Goal: Task Accomplishment & Management: Use online tool/utility

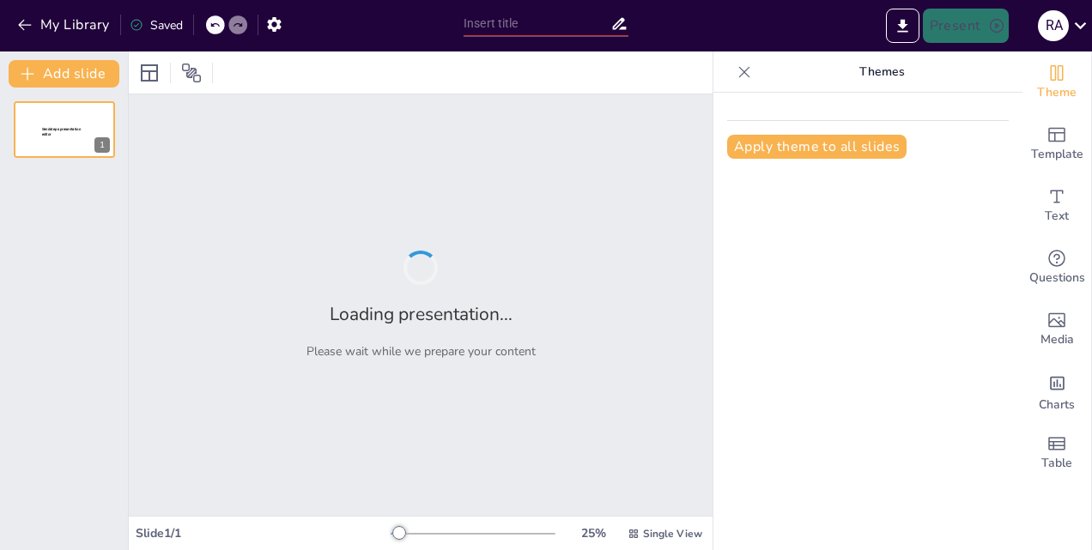
type input "Ensuring Safety: Comprehensive Pre-Start Procedures for Marine Gas Turbine Engi…"
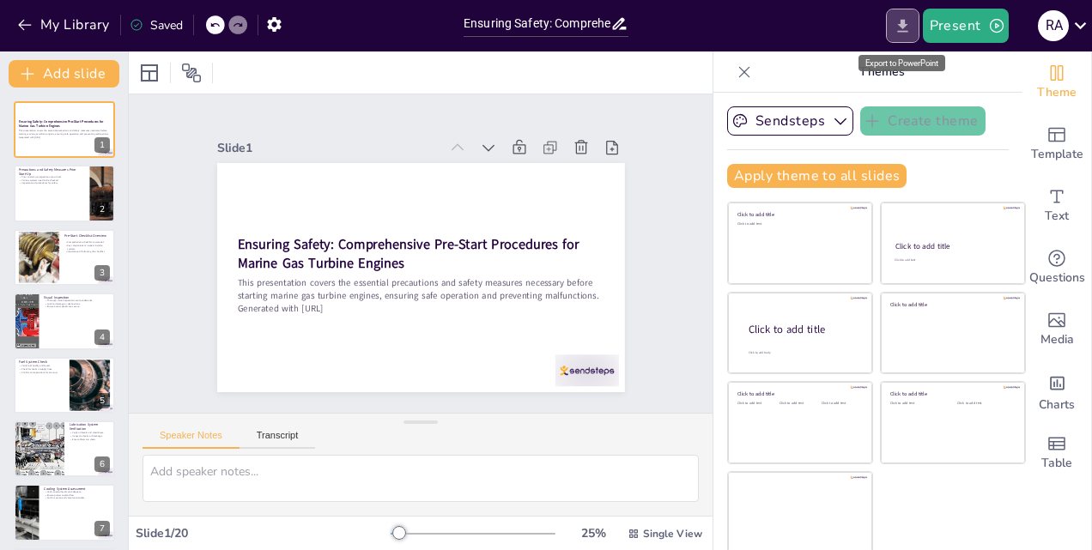
click at [905, 27] on icon "Export to PowerPoint" at bounding box center [902, 25] width 10 height 13
click at [64, 194] on div at bounding box center [64, 194] width 103 height 58
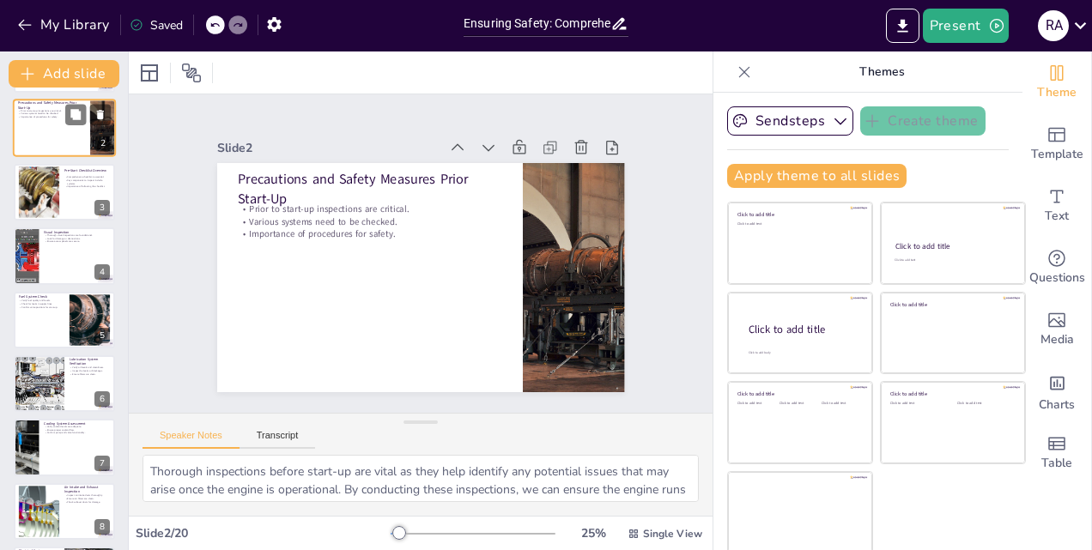
scroll to position [69, 0]
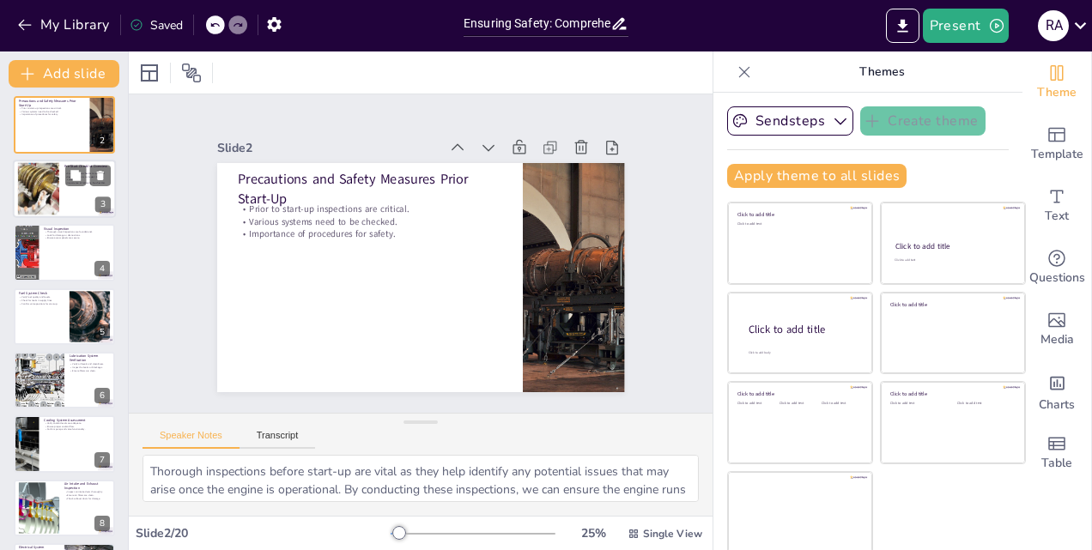
click at [51, 175] on div at bounding box center [38, 188] width 70 height 52
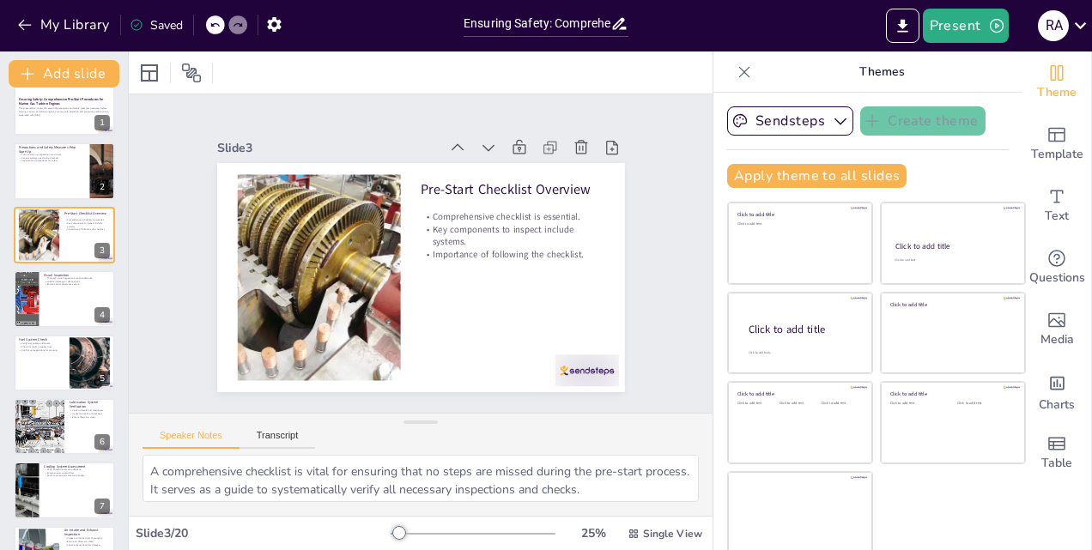
scroll to position [0, 0]
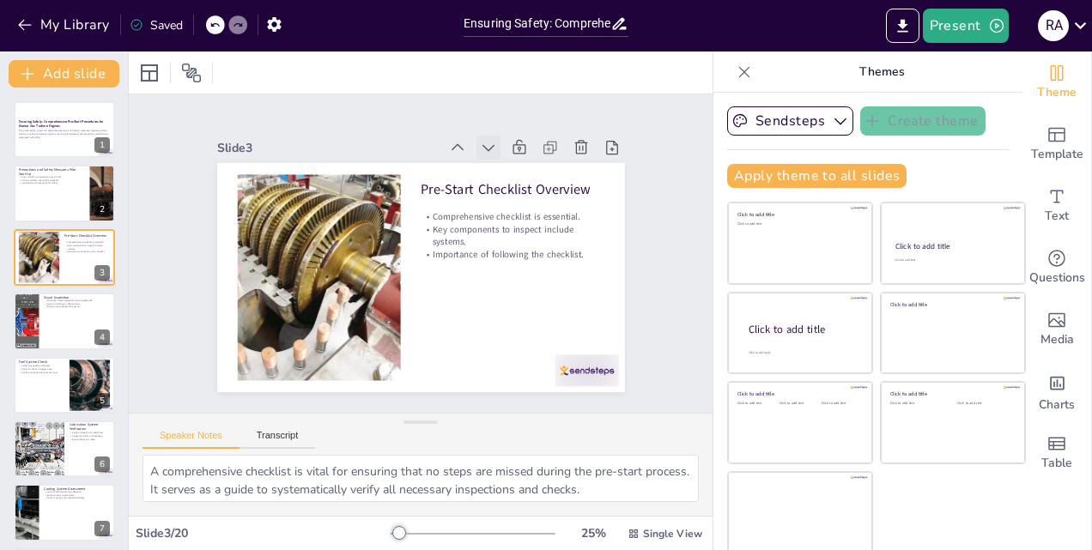
click at [515, 173] on icon at bounding box center [526, 184] width 22 height 22
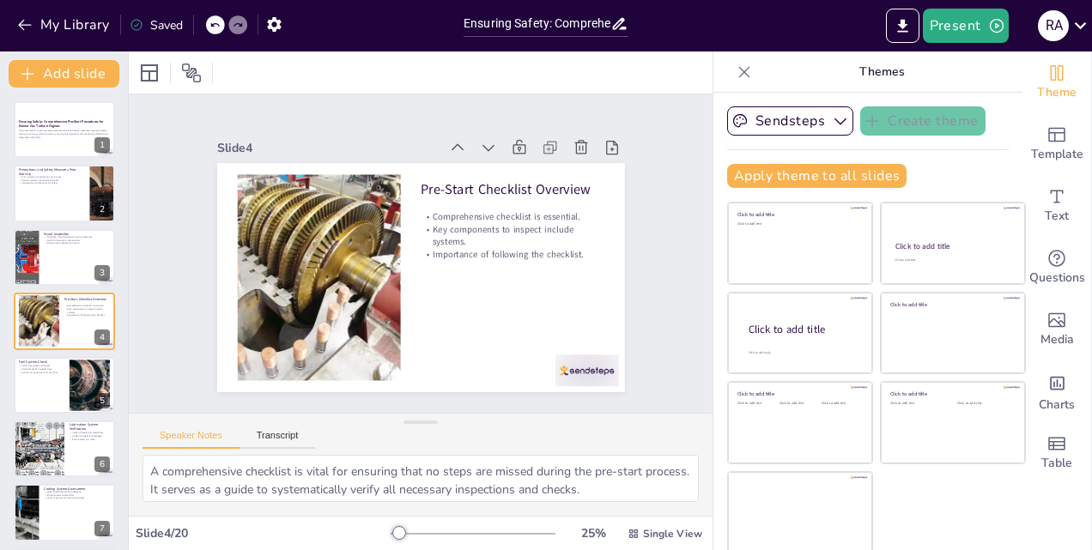
click at [535, 234] on icon at bounding box center [547, 246] width 24 height 24
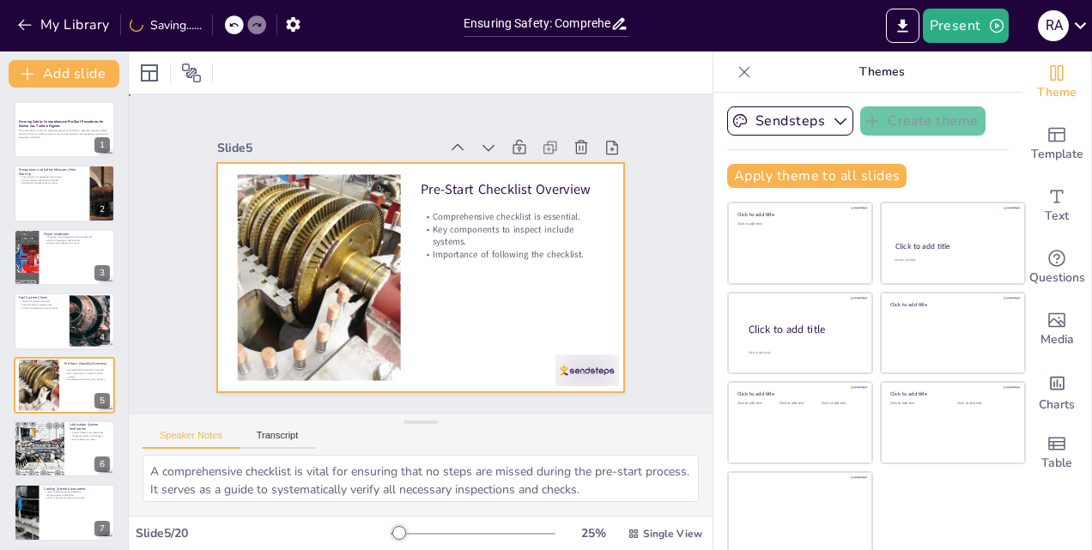
click at [475, 273] on div at bounding box center [409, 275] width 468 height 402
click at [48, 252] on div at bounding box center [64, 257] width 103 height 58
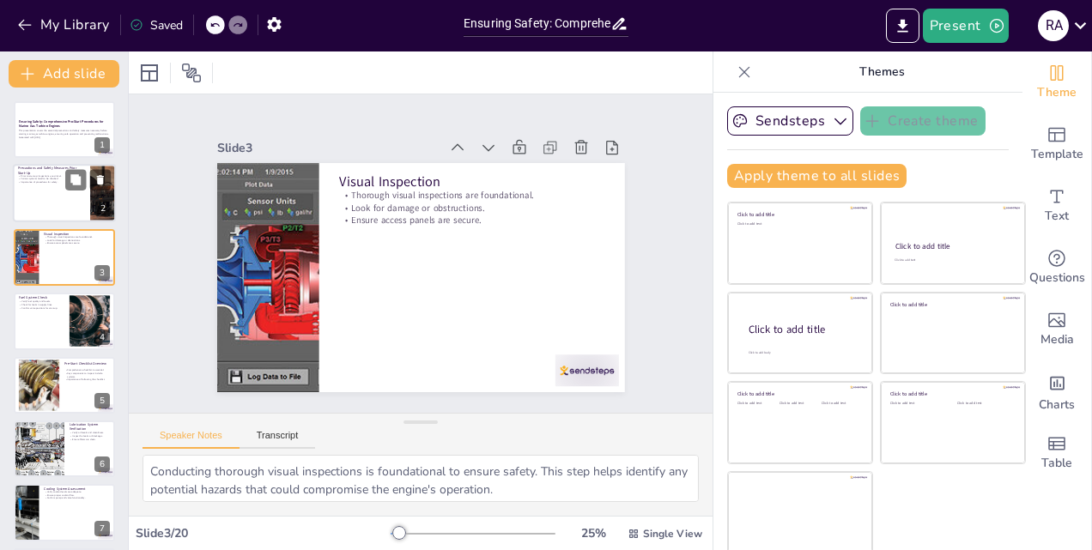
click at [56, 208] on div at bounding box center [64, 194] width 103 height 58
type textarea "Thorough inspections before start-up are vital as they help identify any potent…"
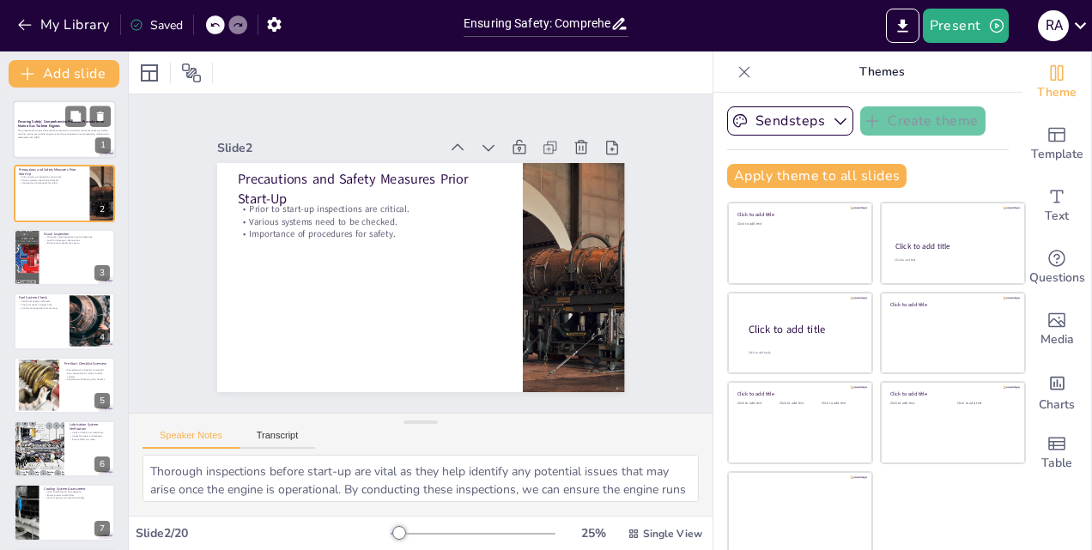
click at [55, 138] on p "Generated with [URL]" at bounding box center [64, 137] width 93 height 3
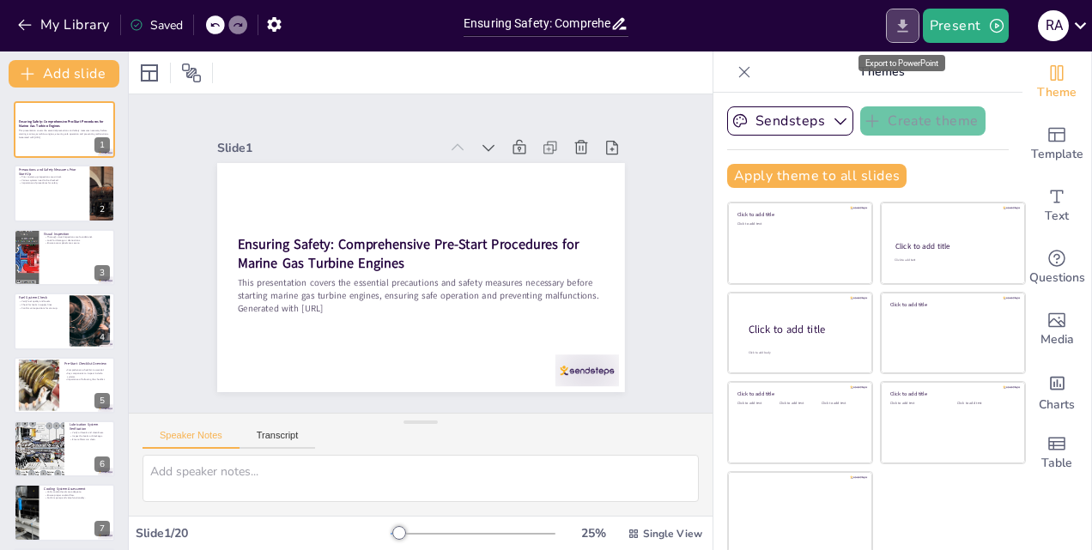
click at [904, 27] on icon "Export to PowerPoint" at bounding box center [902, 25] width 10 height 13
click at [305, 88] on div at bounding box center [421, 72] width 584 height 42
click at [466, 363] on icon at bounding box center [454, 375] width 24 height 24
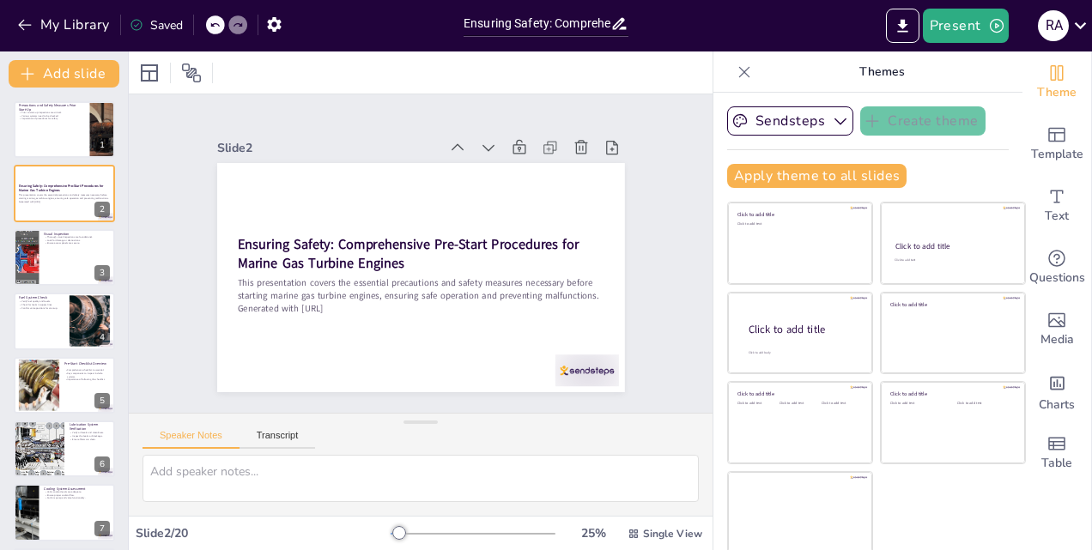
click at [507, 163] on icon at bounding box center [517, 173] width 21 height 21
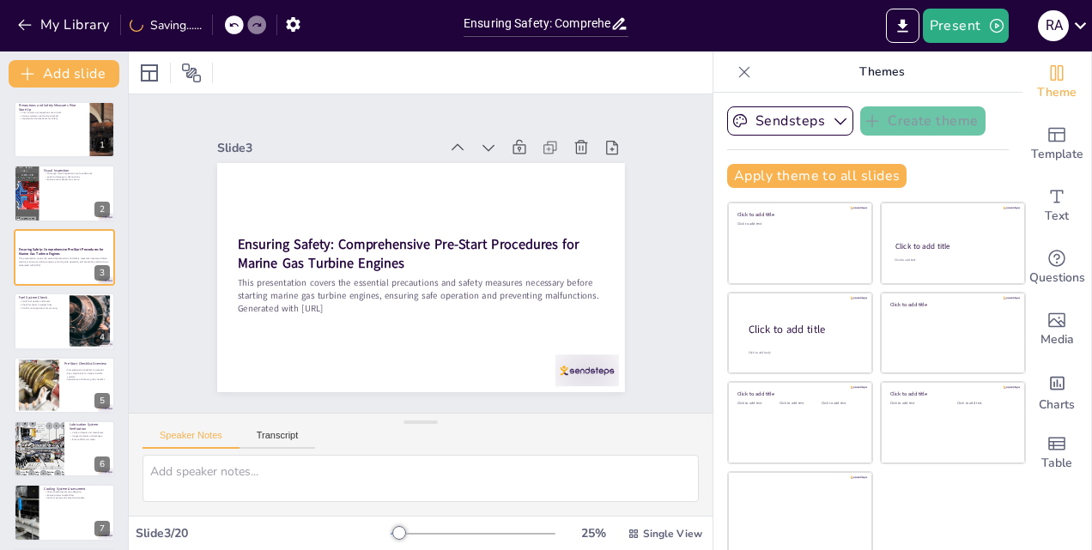
click at [531, 275] on icon at bounding box center [541, 285] width 21 height 21
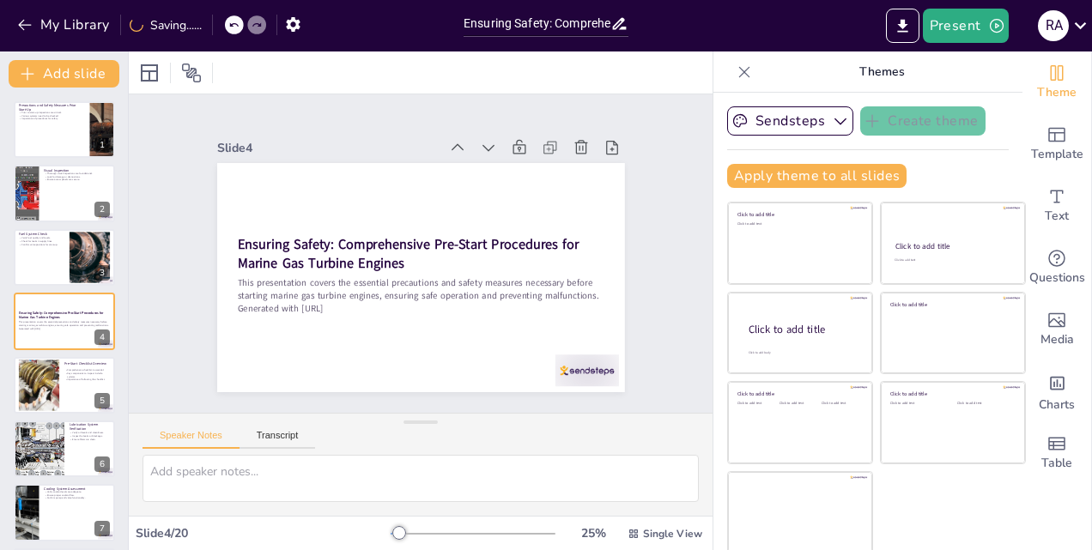
click at [518, 313] on icon at bounding box center [526, 321] width 17 height 17
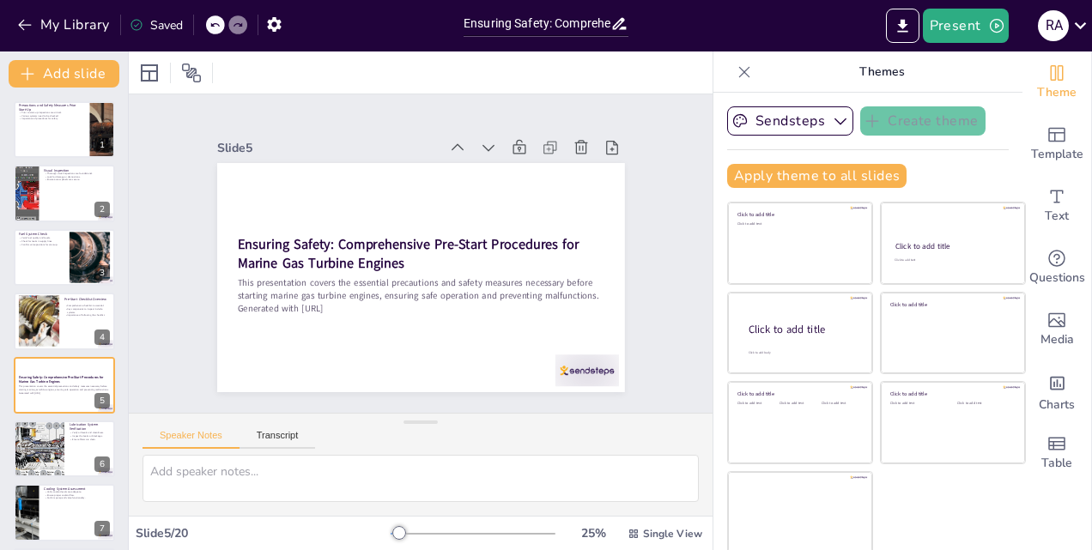
click at [499, 332] on icon at bounding box center [509, 342] width 21 height 21
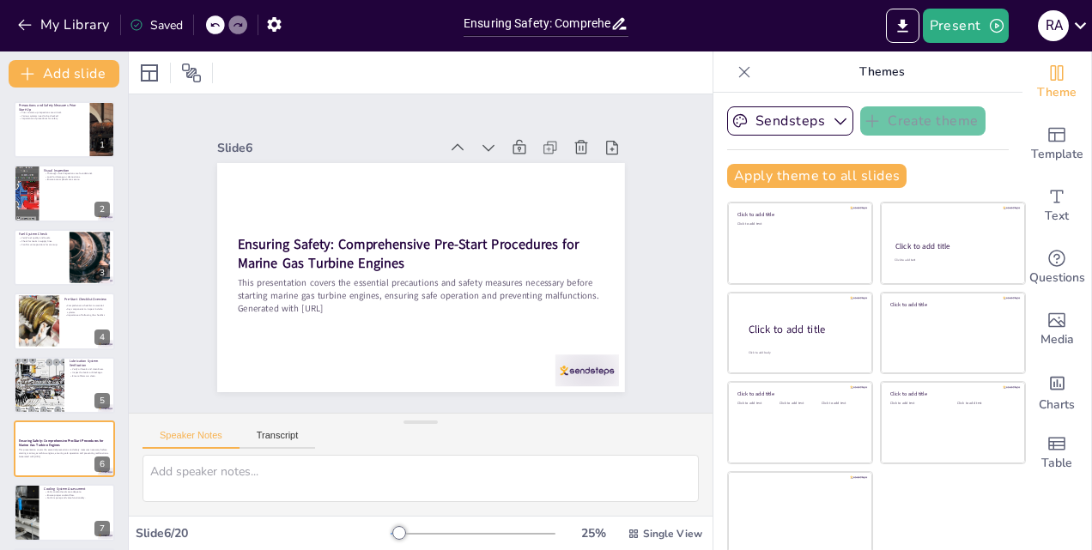
click at [499, 332] on icon at bounding box center [509, 342] width 21 height 21
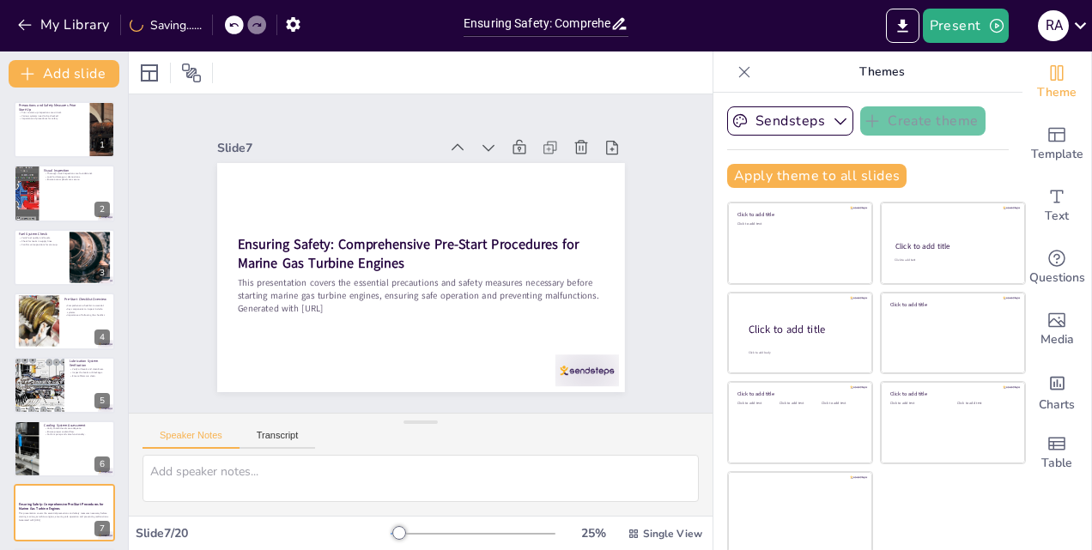
click at [507, 163] on icon at bounding box center [517, 173] width 21 height 21
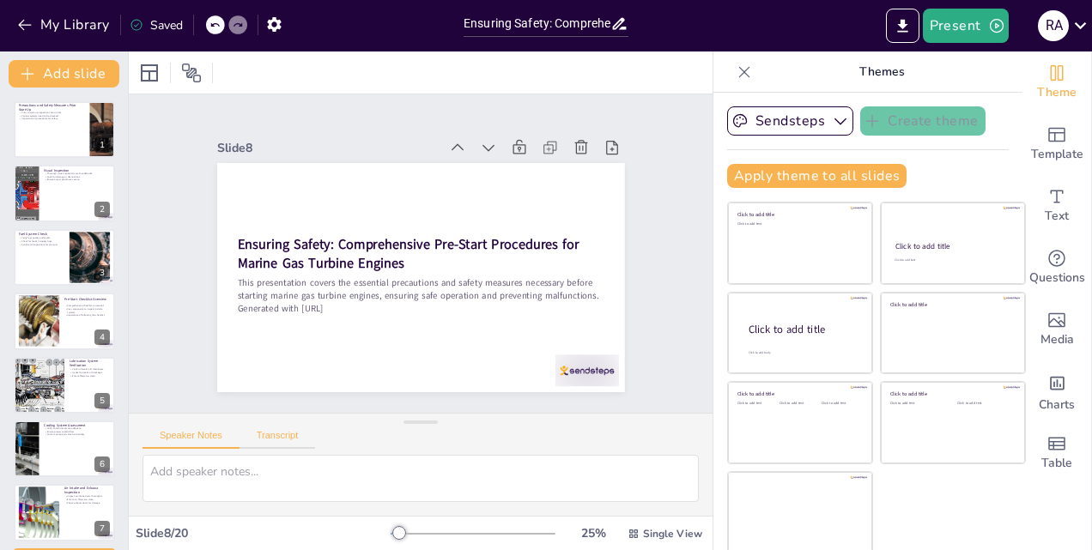
click at [278, 433] on button "Transcript" at bounding box center [277, 439] width 76 height 19
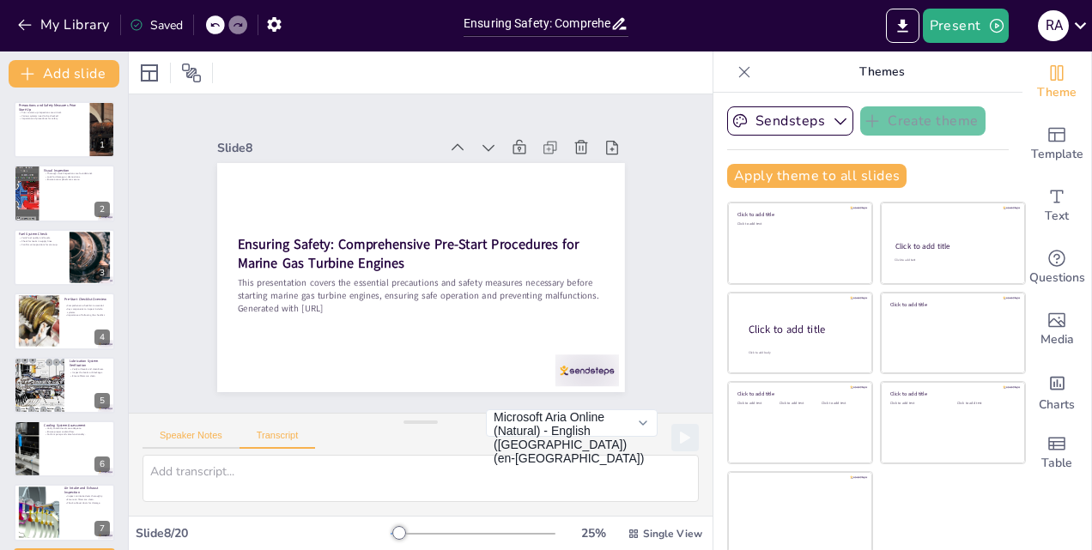
click at [192, 435] on button "Speaker Notes" at bounding box center [190, 439] width 97 height 19
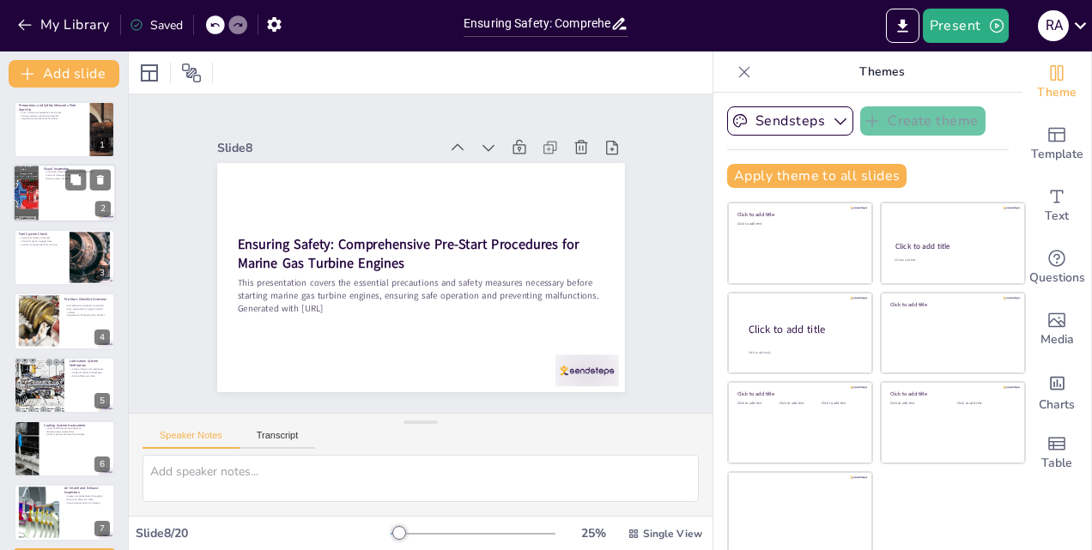
click at [61, 184] on div at bounding box center [64, 194] width 103 height 58
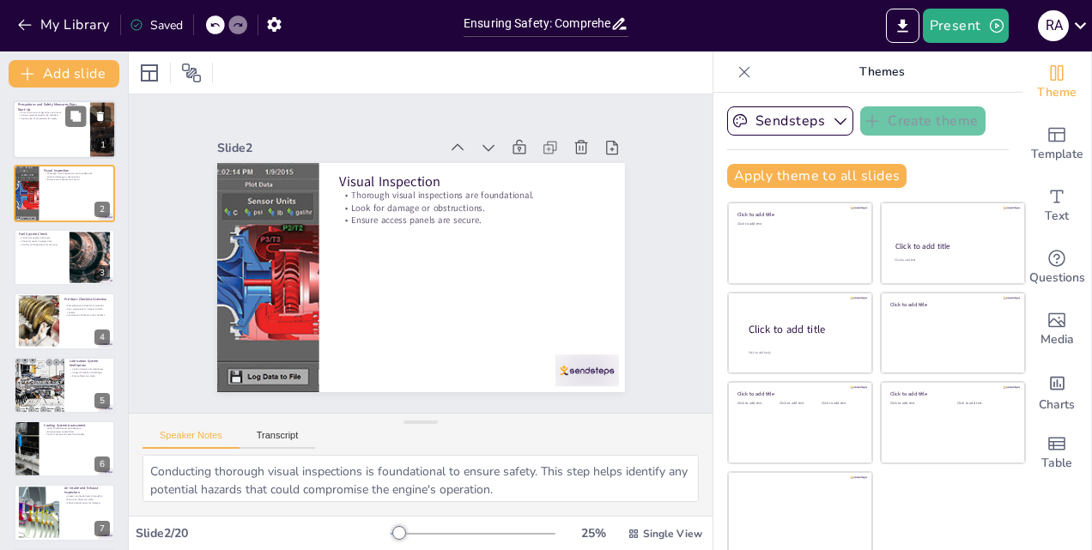
click at [55, 130] on div at bounding box center [64, 129] width 103 height 58
type textarea "Thorough inspections before start-up are vital as they help identify any potent…"
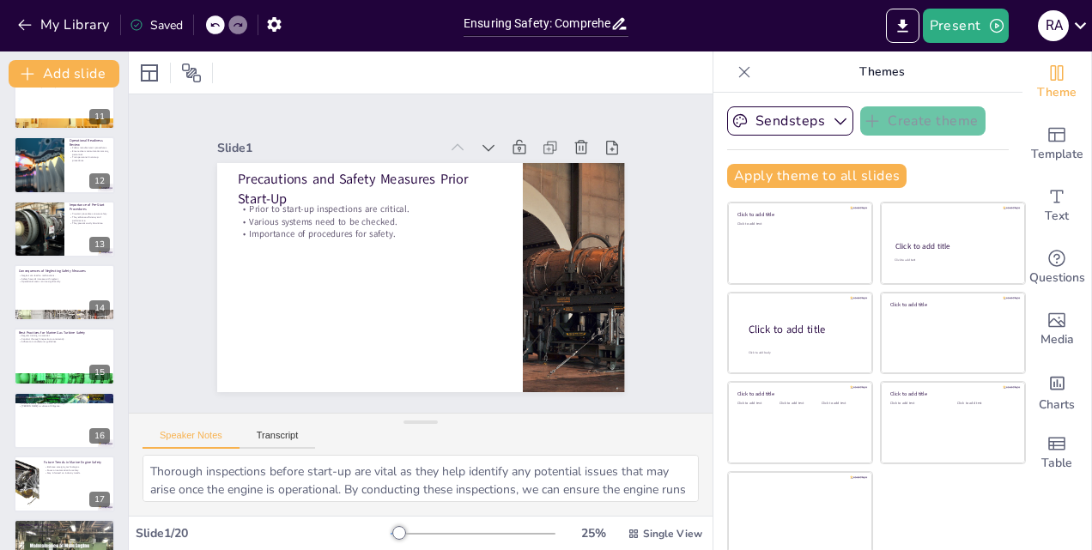
scroll to position [834, 0]
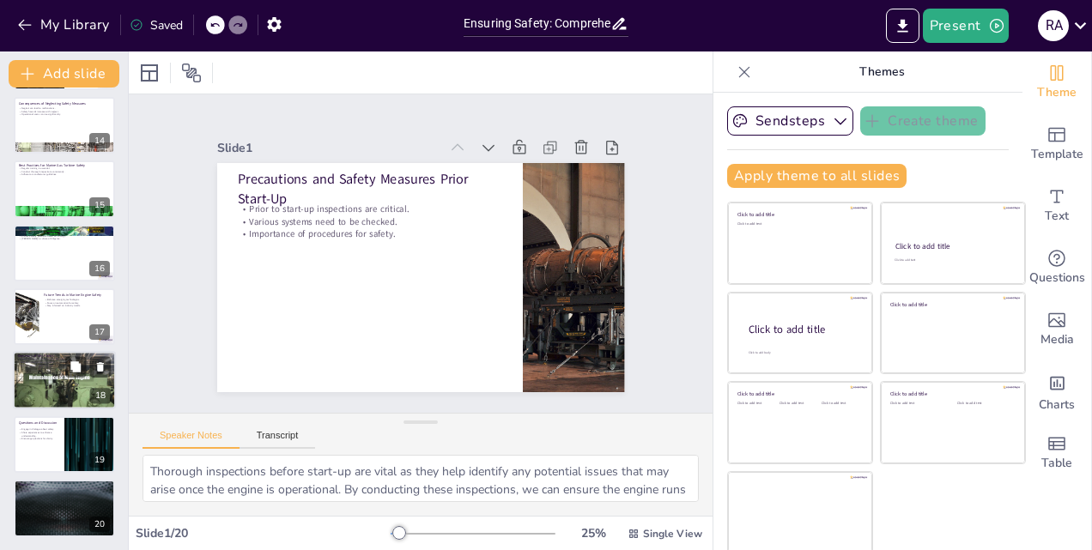
click at [66, 388] on div at bounding box center [64, 380] width 103 height 60
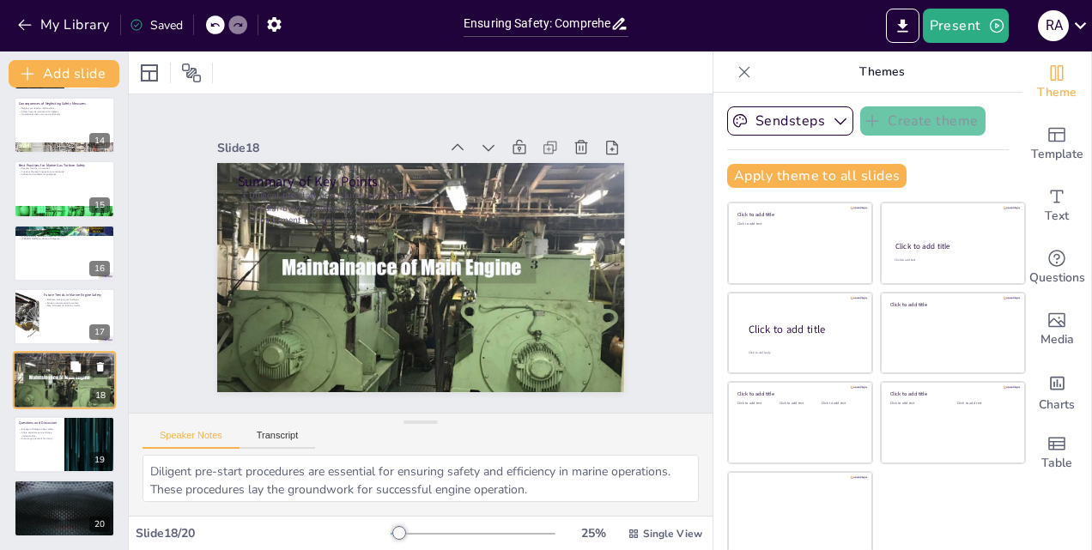
click at [66, 388] on div at bounding box center [64, 380] width 103 height 60
click at [88, 437] on div at bounding box center [87, 430] width 45 height 21
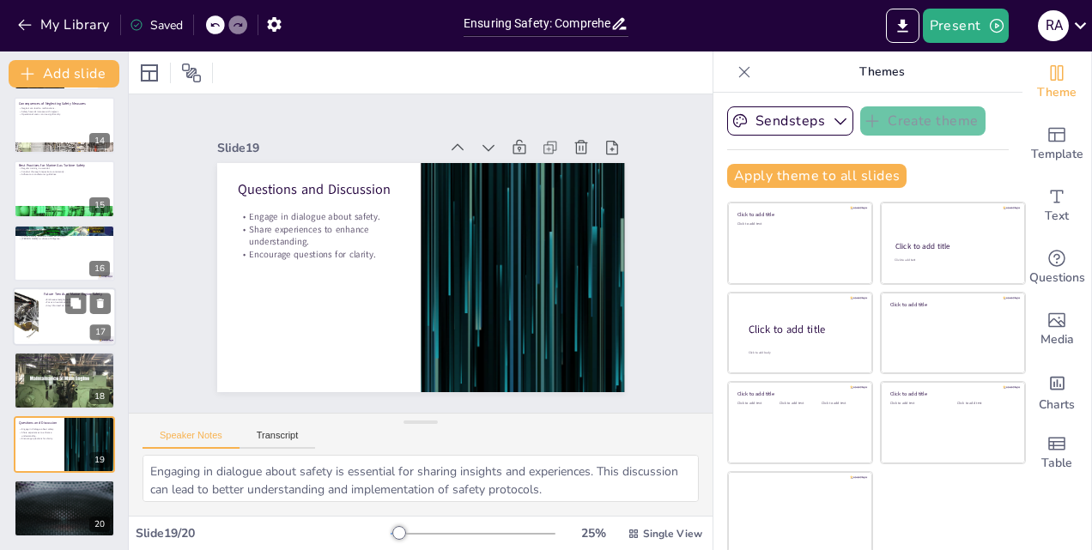
click at [51, 324] on div at bounding box center [64, 316] width 103 height 58
type textarea "Embracing emerging technologies is vital for enhancing safety in marine operati…"
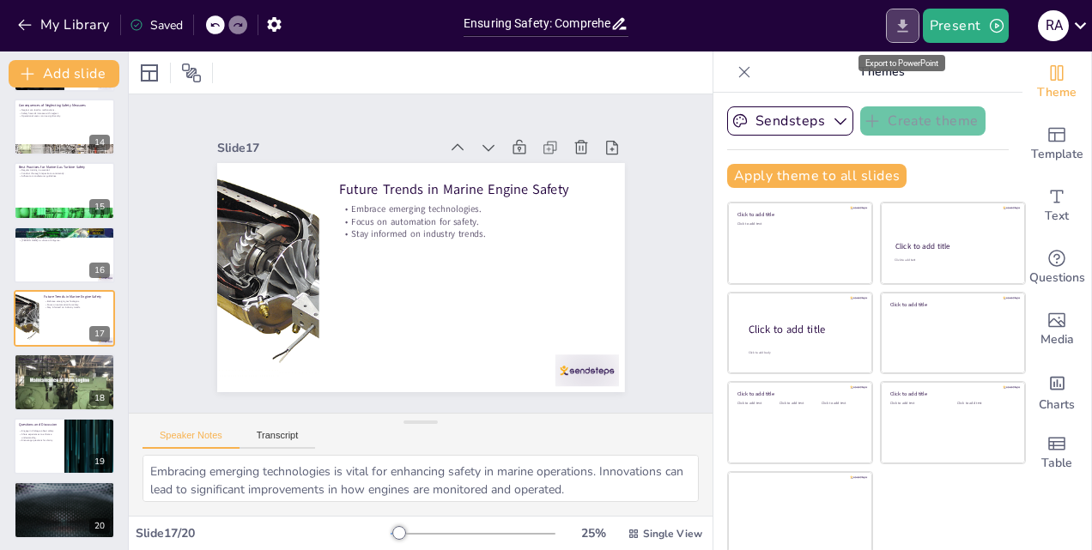
click at [910, 24] on icon "Export to PowerPoint" at bounding box center [902, 26] width 18 height 18
click at [338, 28] on div "My Library Saved" at bounding box center [227, 24] width 455 height 31
click at [373, 77] on div at bounding box center [421, 72] width 584 height 42
click at [995, 23] on icon "button" at bounding box center [996, 25] width 17 height 17
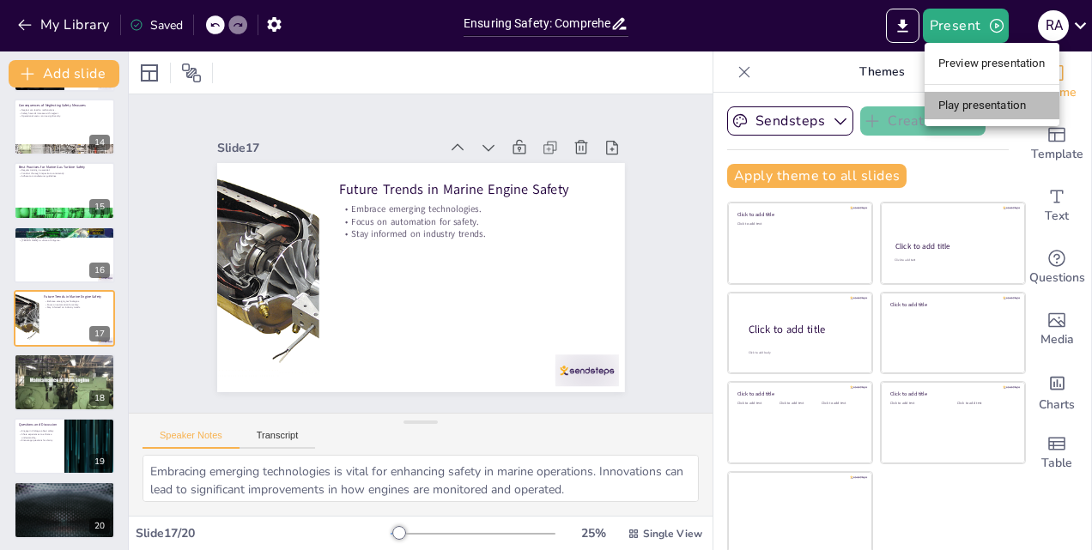
click at [962, 106] on li "Play presentation" at bounding box center [991, 105] width 135 height 27
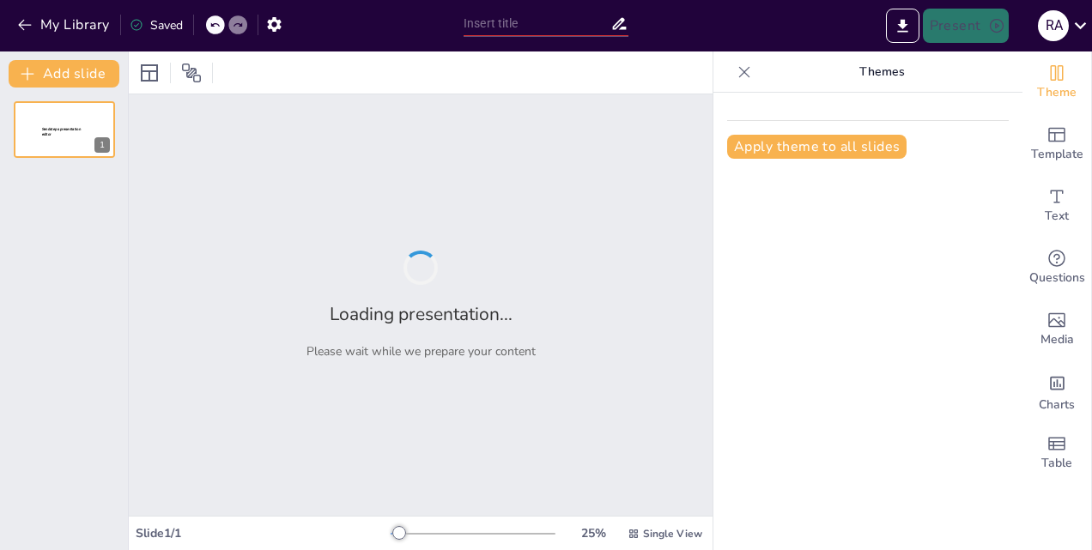
type input "Ensuring Safety: Comprehensive Pre-Start Procedures for Marine Gas Turbine Engi…"
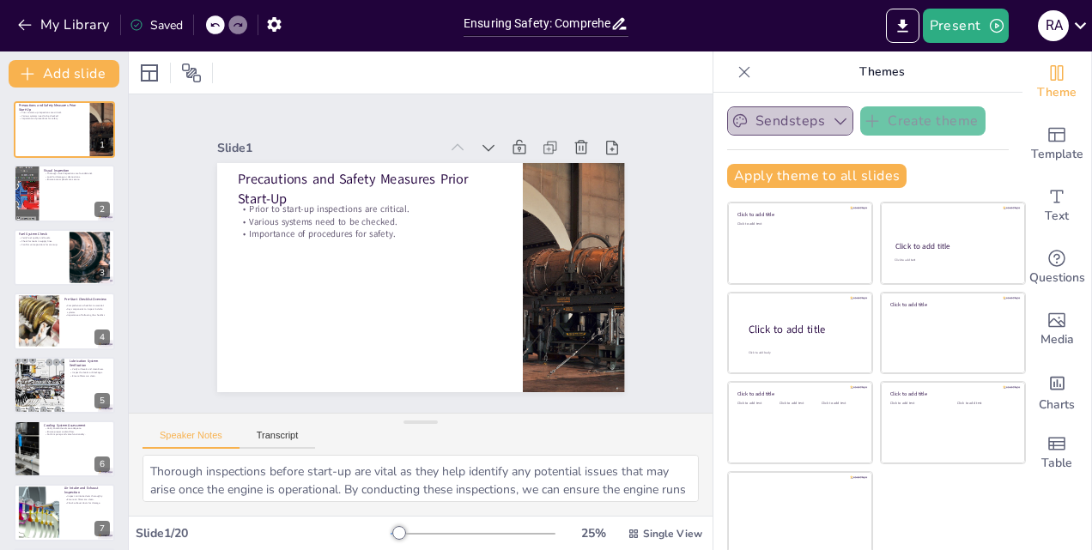
click at [832, 121] on icon "button" at bounding box center [840, 120] width 17 height 17
click at [69, 194] on div at bounding box center [64, 194] width 103 height 58
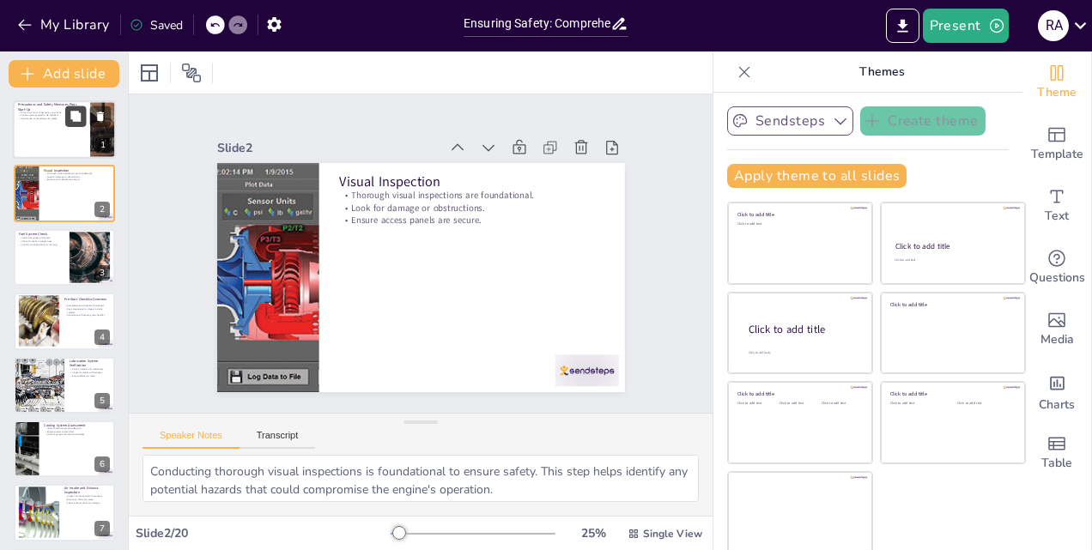
click at [67, 117] on button at bounding box center [75, 116] width 21 height 21
type textarea "Thorough inspections before start-up are vital as they help identify any potent…"
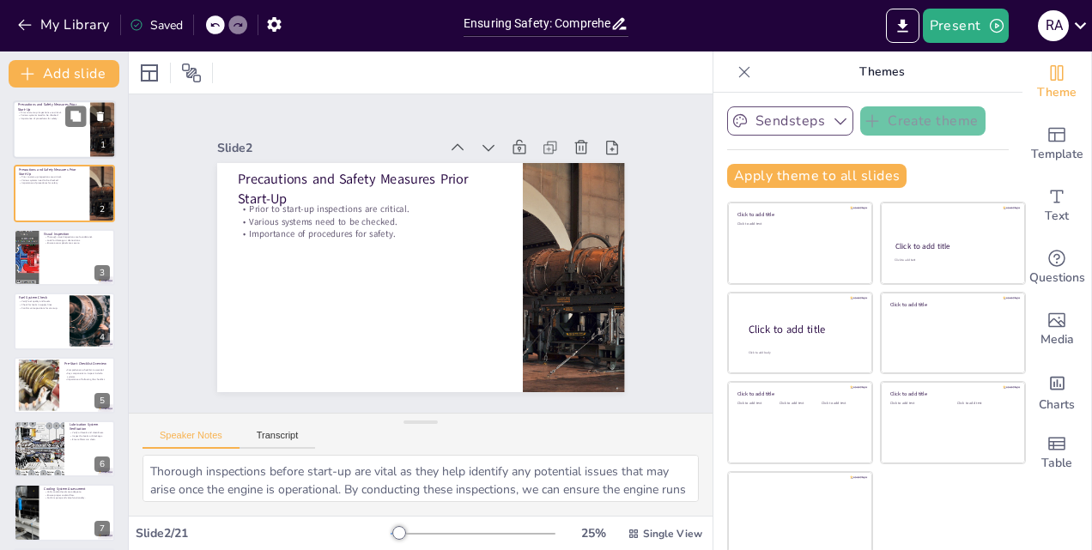
click at [47, 134] on div at bounding box center [64, 129] width 103 height 58
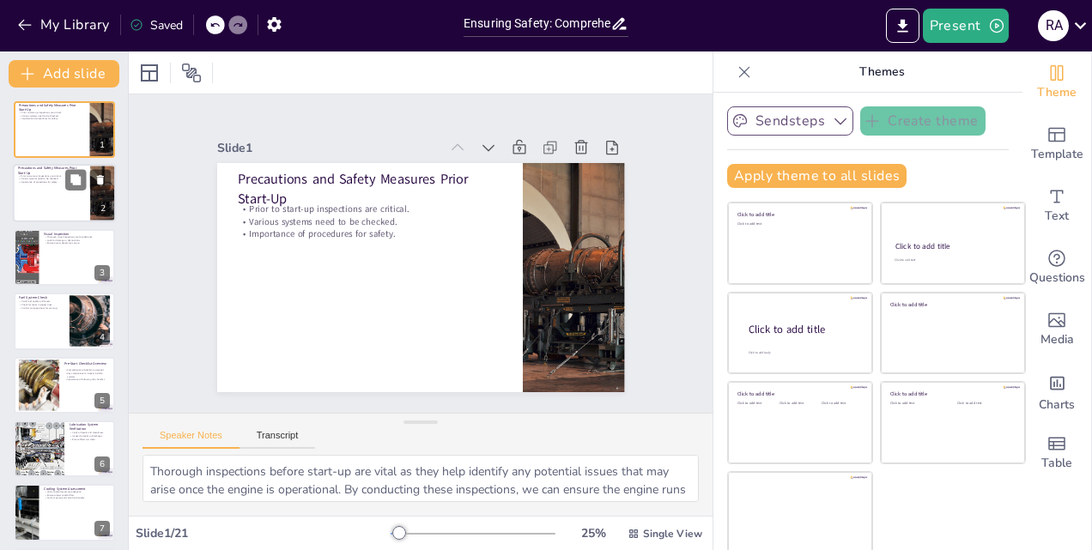
click at [55, 208] on div at bounding box center [64, 194] width 103 height 58
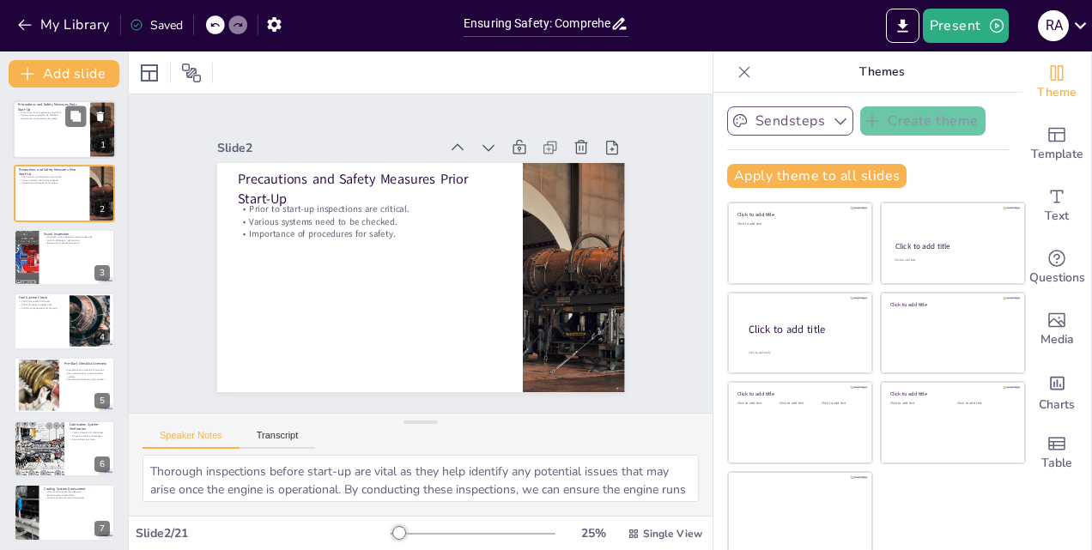
click at [39, 139] on div at bounding box center [64, 129] width 103 height 58
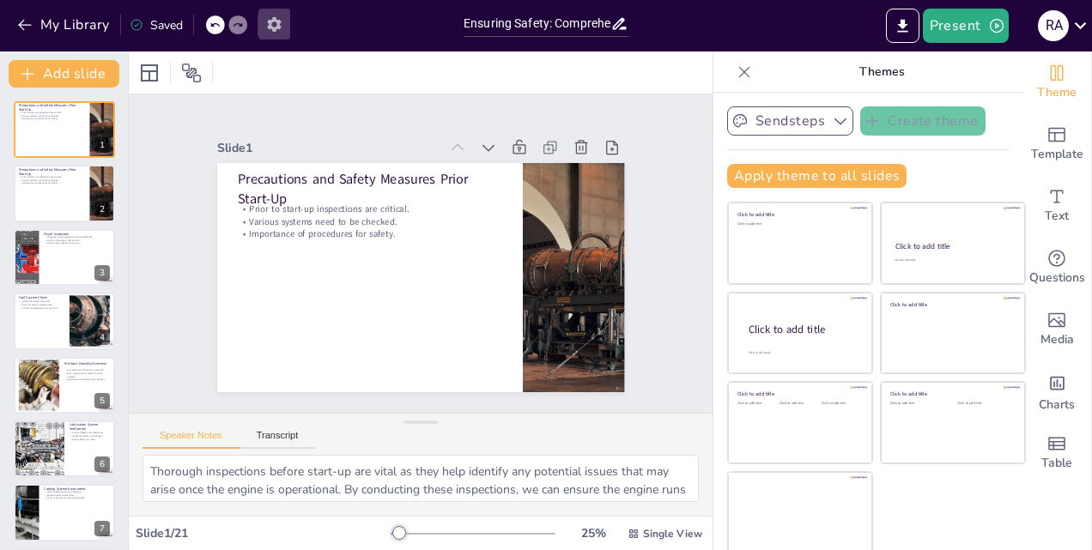
click at [280, 24] on icon "button" at bounding box center [274, 24] width 14 height 15
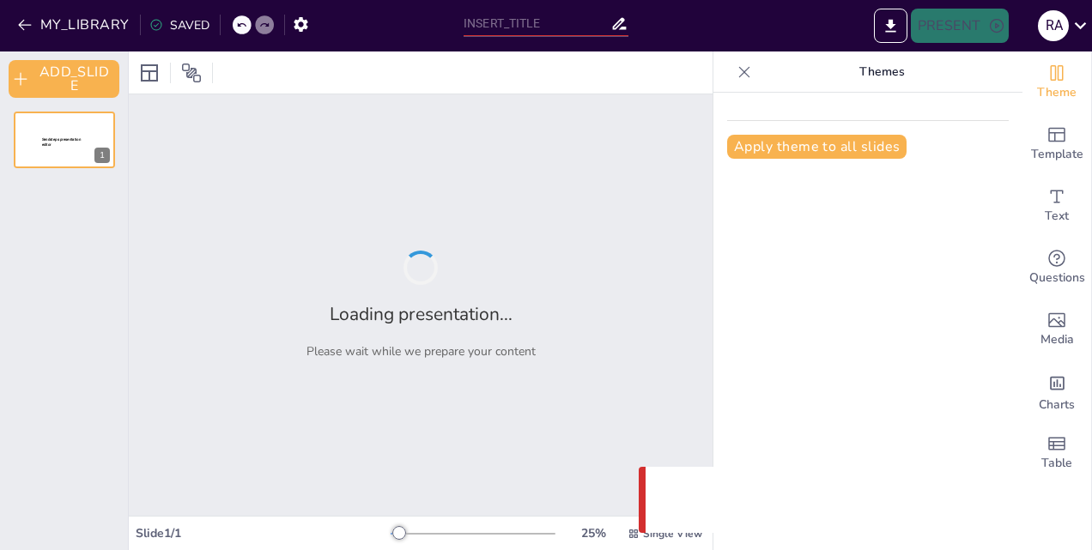
type input "Ensuring Safety: Comprehensive Pre-Start Procedures for Marine Gas Turbine Engi…"
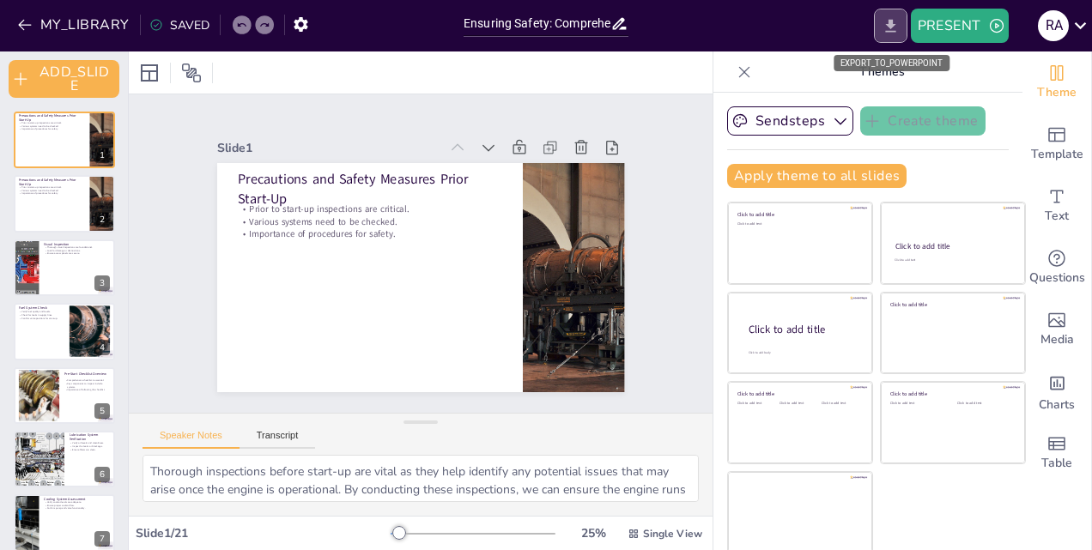
click at [891, 26] on icon "EXPORT_TO_POWERPOINT" at bounding box center [890, 25] width 10 height 13
click at [50, 211] on div at bounding box center [64, 204] width 103 height 58
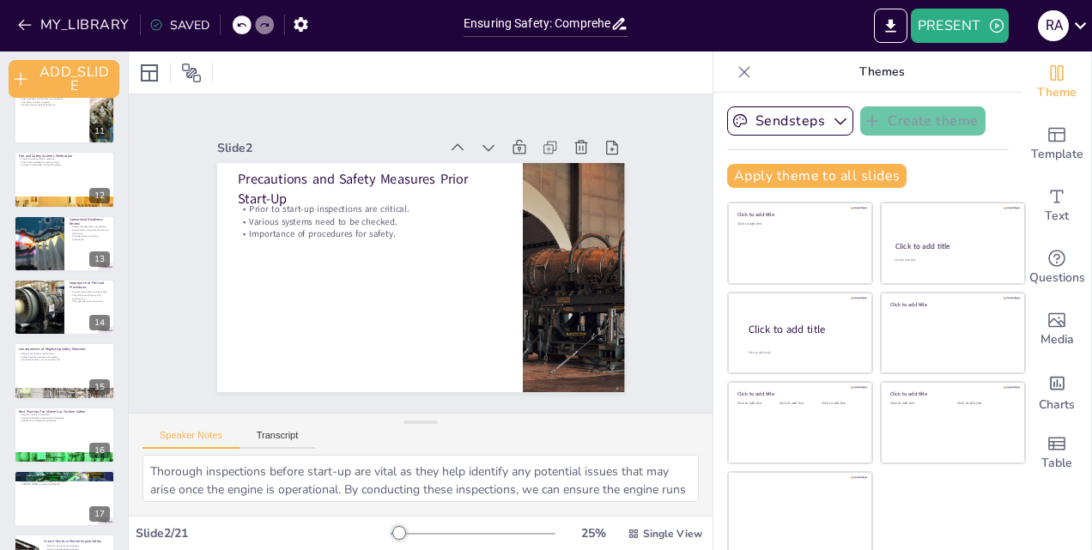
scroll to position [908, 0]
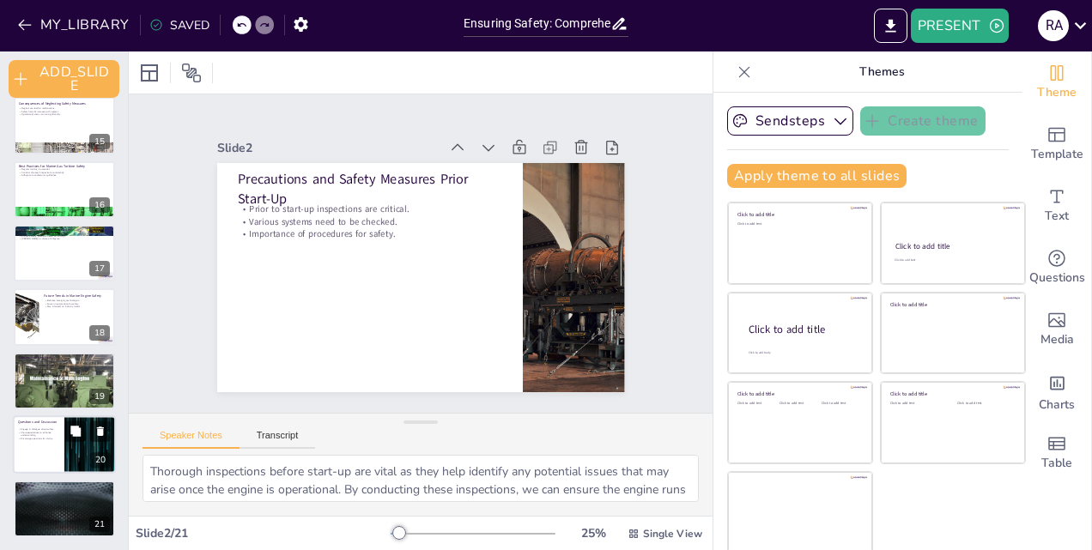
click at [42, 444] on div at bounding box center [64, 444] width 103 height 58
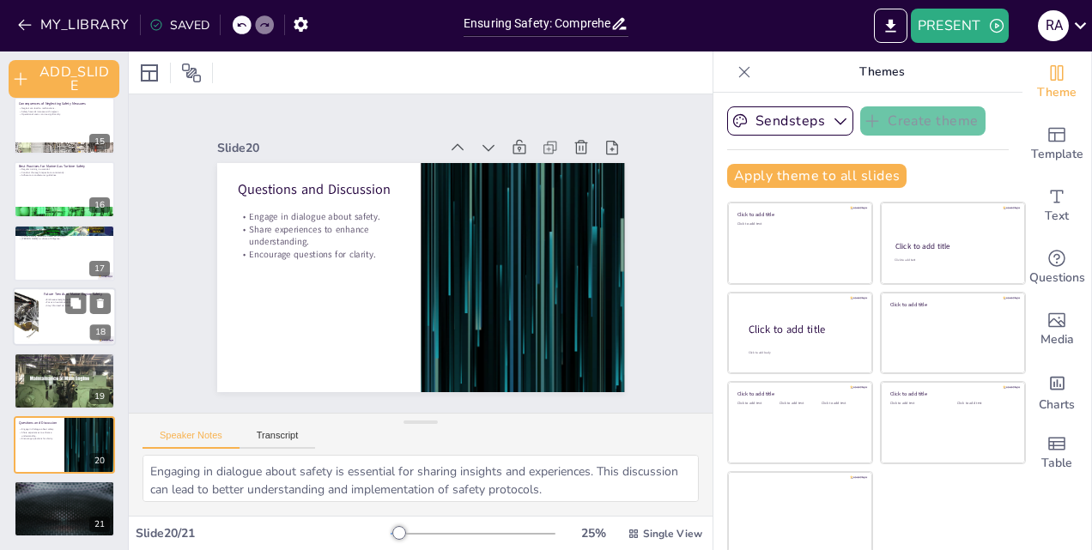
click at [58, 319] on div at bounding box center [64, 317] width 103 height 58
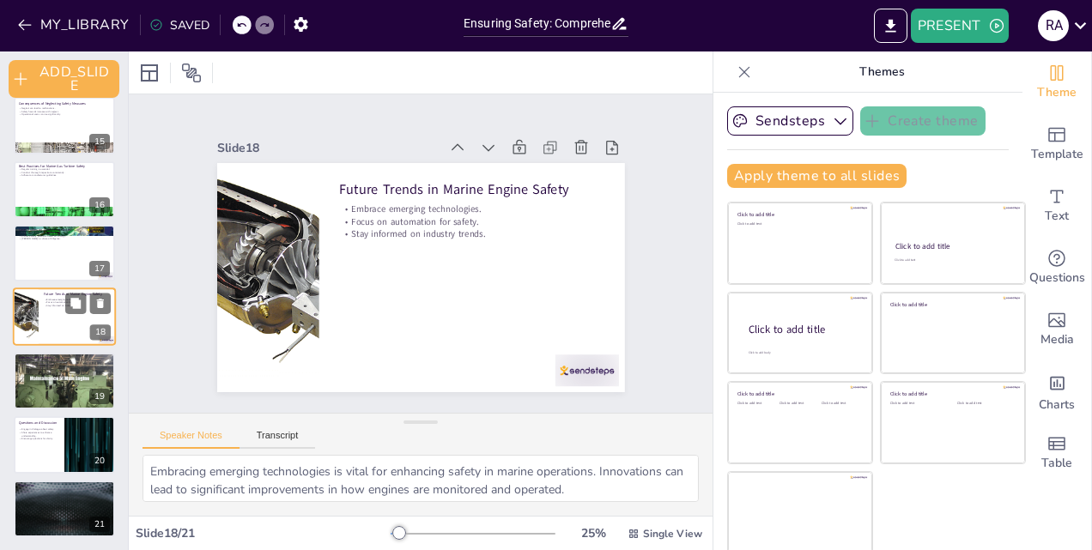
scroll to position [901, 0]
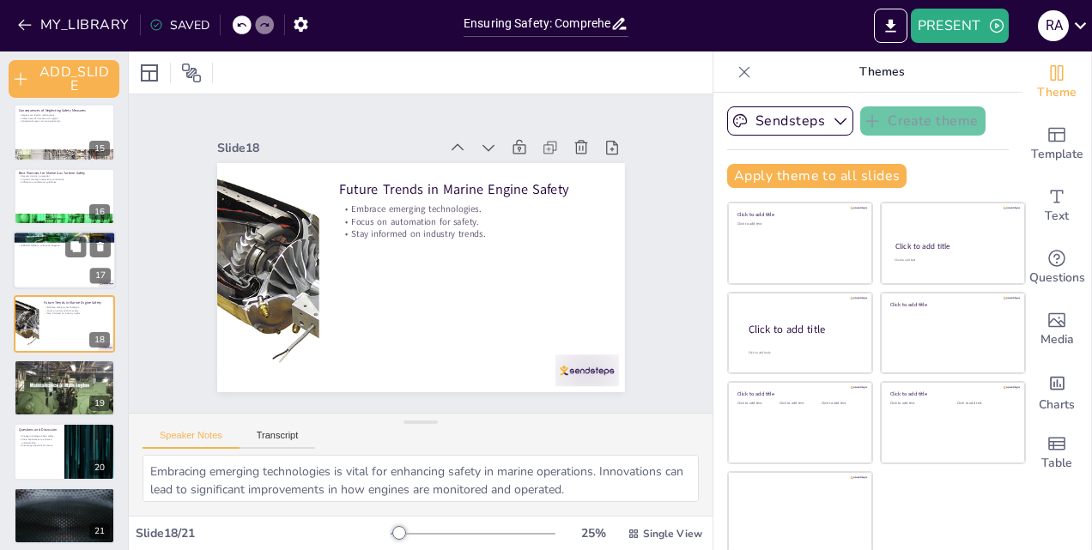
click at [42, 264] on div at bounding box center [64, 260] width 103 height 58
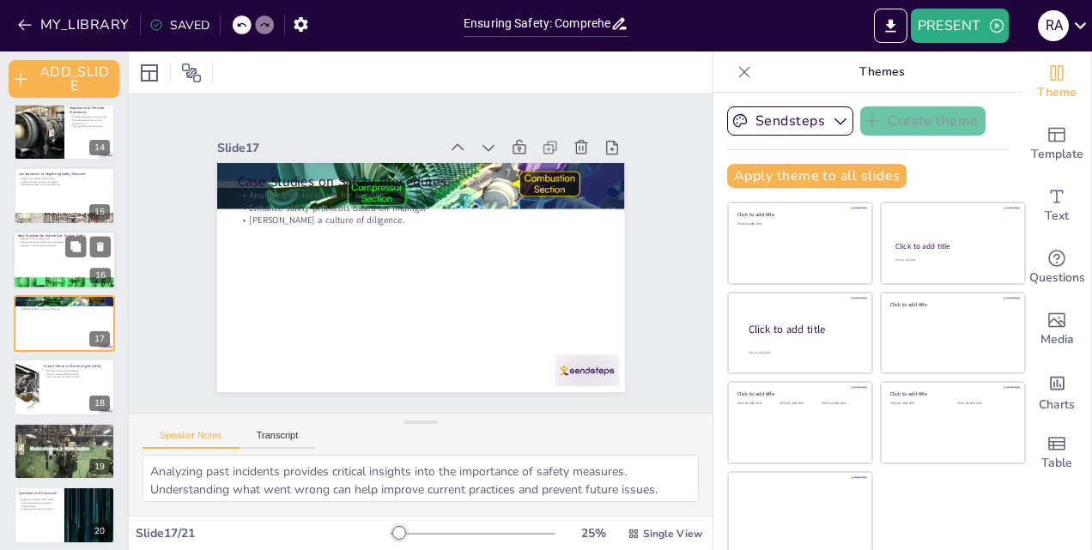
click at [44, 250] on div at bounding box center [64, 260] width 103 height 58
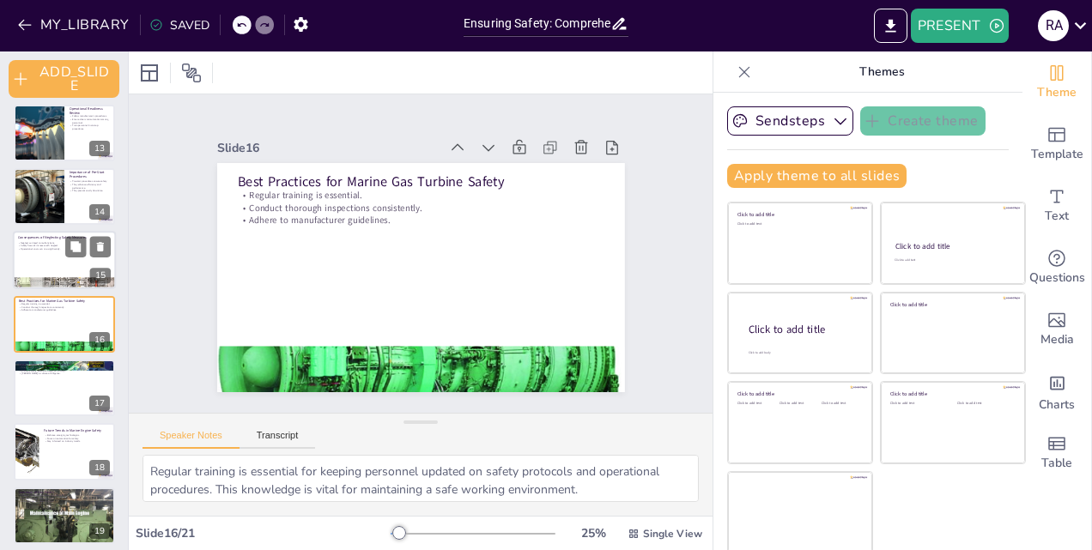
click at [40, 251] on p "Operational costs can rise significantly." at bounding box center [64, 249] width 93 height 3
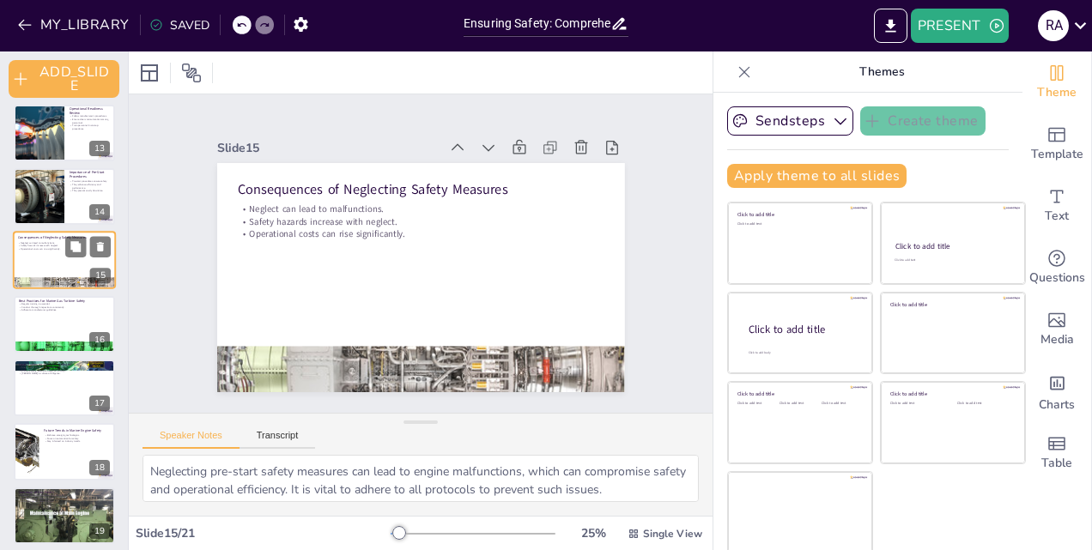
scroll to position [709, 0]
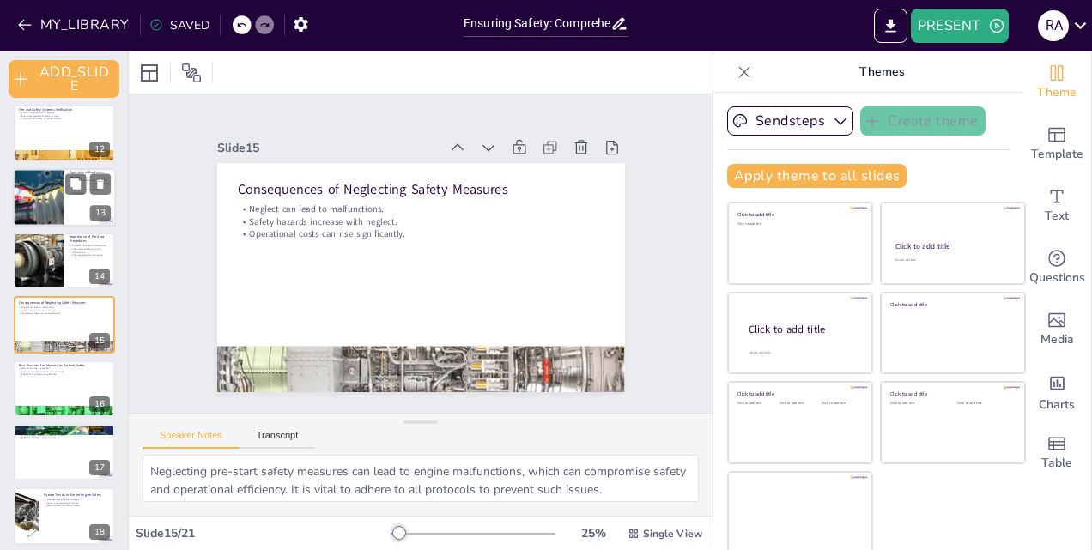
click at [62, 203] on div at bounding box center [38, 197] width 103 height 58
type textarea "Following the manufacturer's operational procedures is essential for ensuring t…"
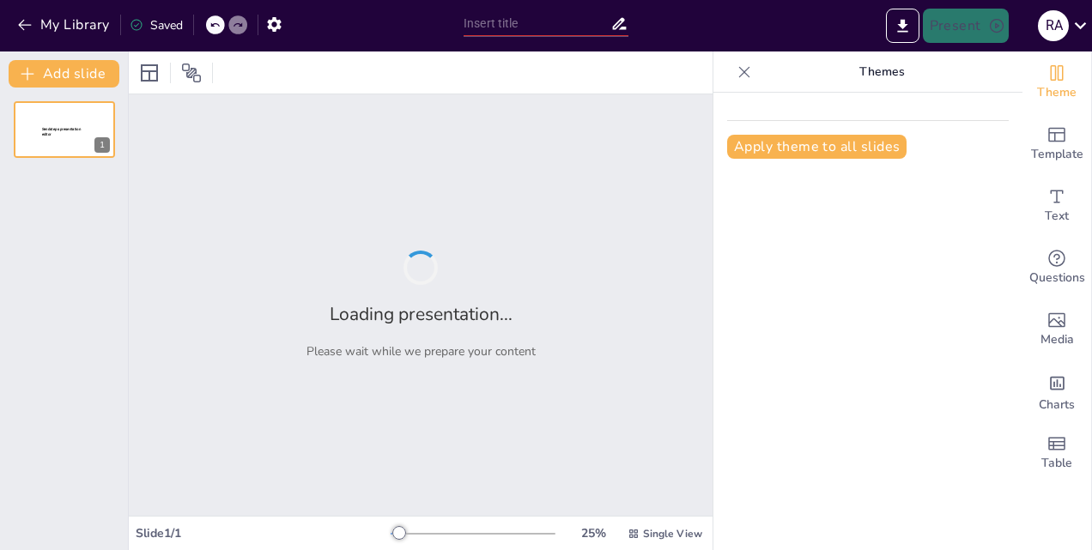
type input "Ensuring Safety: Comprehensive Pre-Start Procedures for Marine Gas Turbine Engi…"
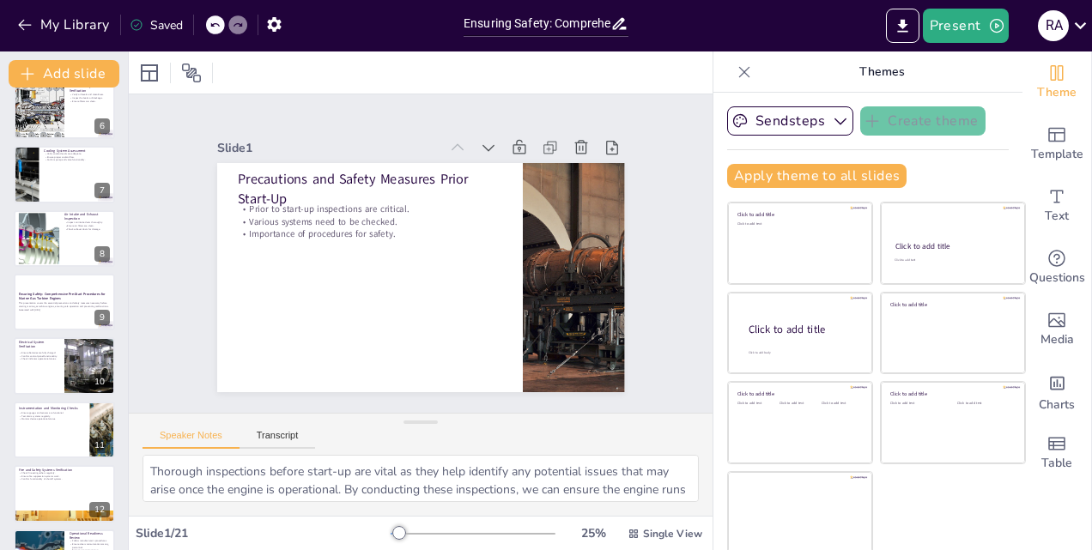
scroll to position [351, 0]
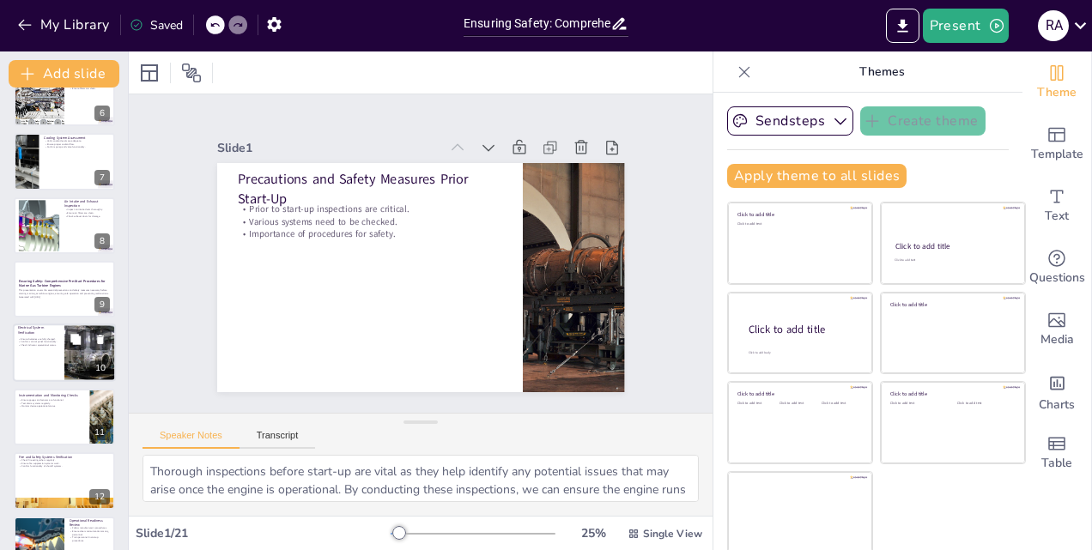
click at [48, 344] on p "Check indicator operational status." at bounding box center [38, 345] width 41 height 3
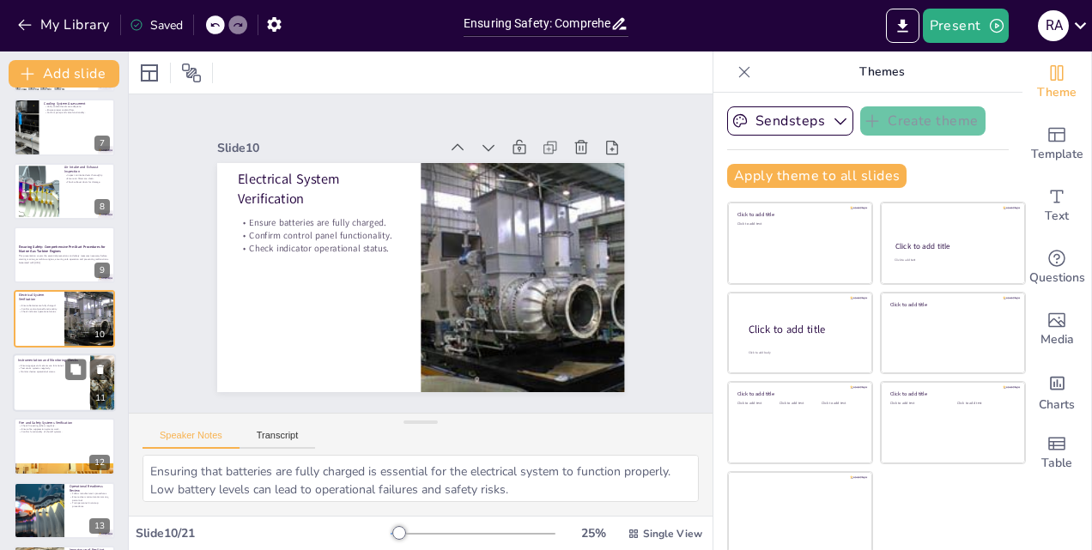
click at [56, 384] on div at bounding box center [64, 383] width 103 height 58
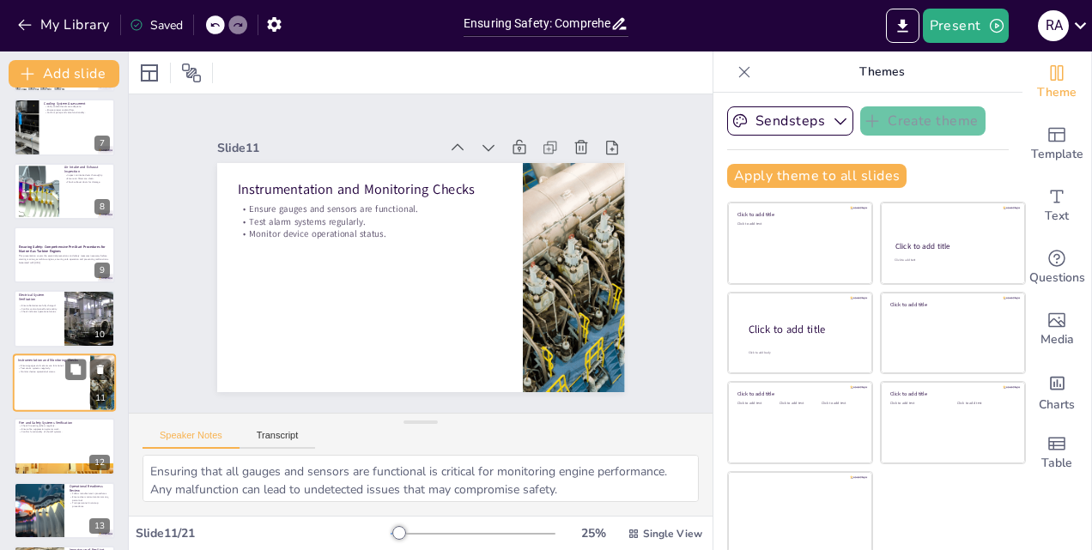
scroll to position [449, 0]
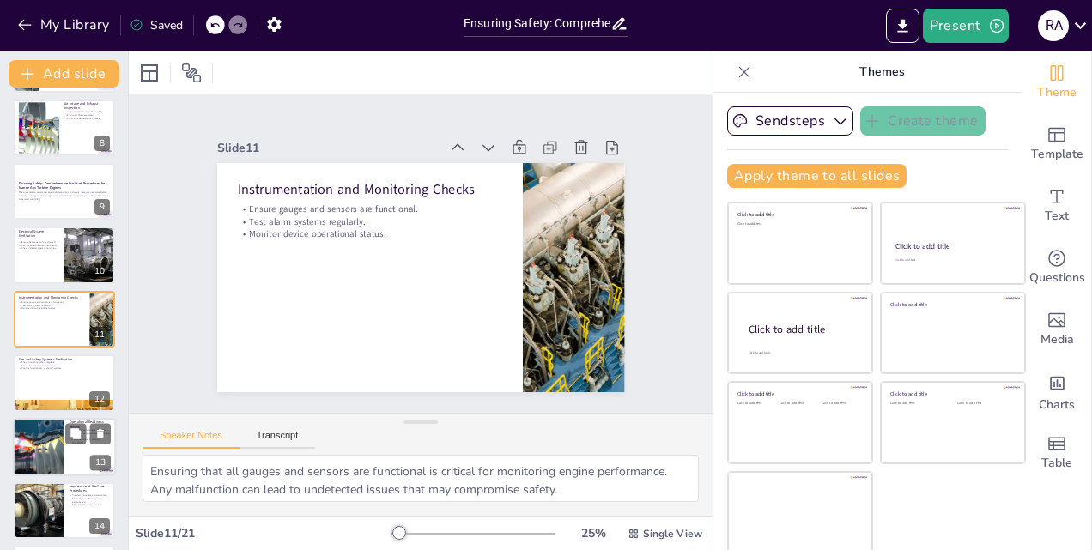
click at [58, 445] on div at bounding box center [38, 447] width 103 height 58
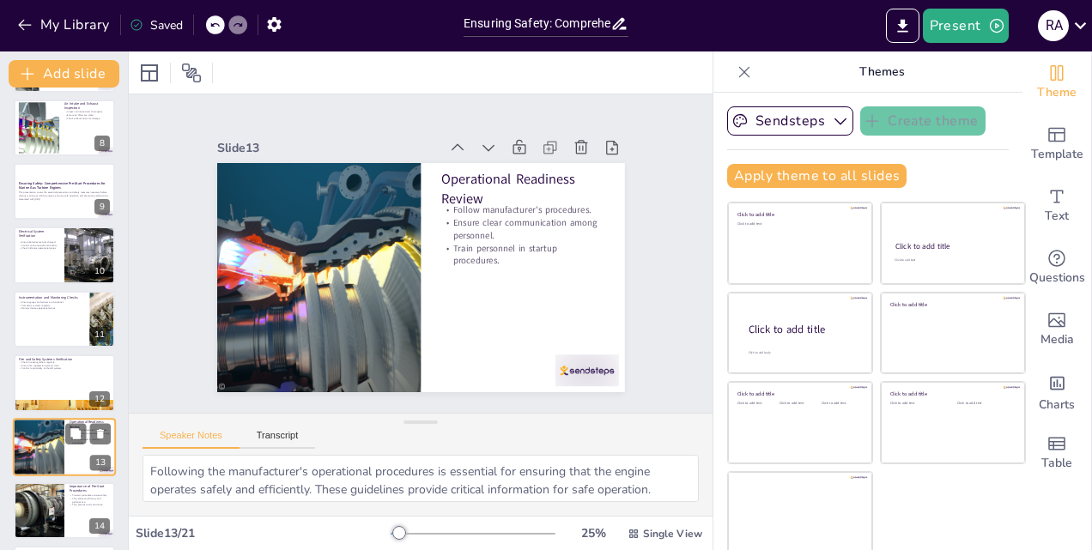
scroll to position [577, 0]
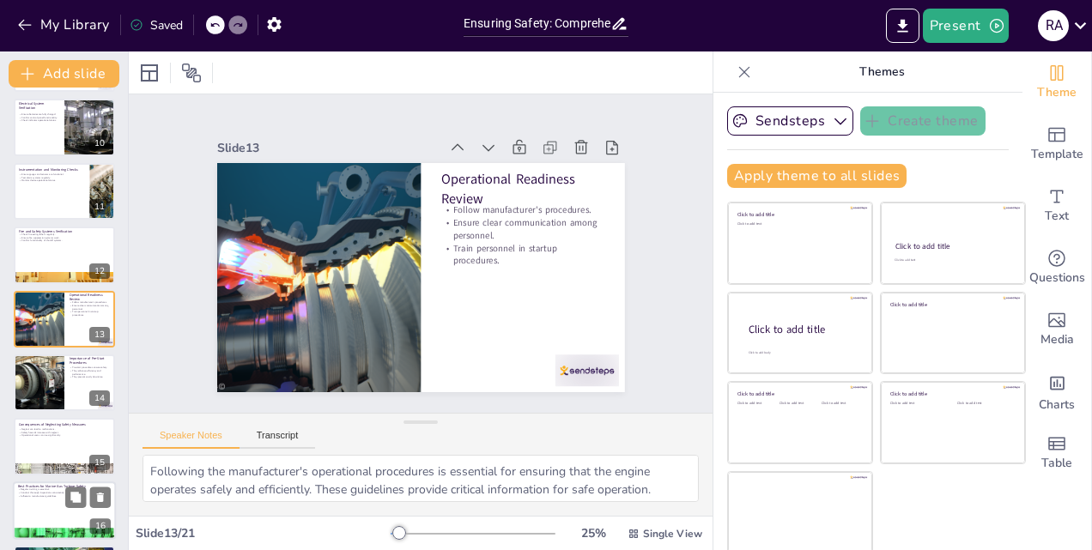
click at [60, 501] on div at bounding box center [64, 510] width 103 height 58
type textarea "Regular training is essential for keeping personnel updated on safety protocols…"
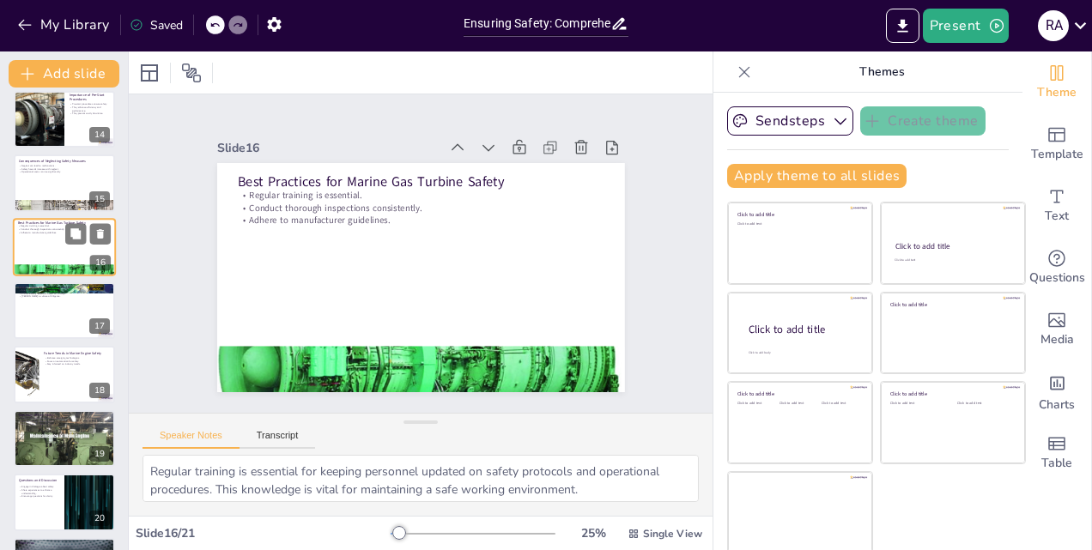
scroll to position [898, 0]
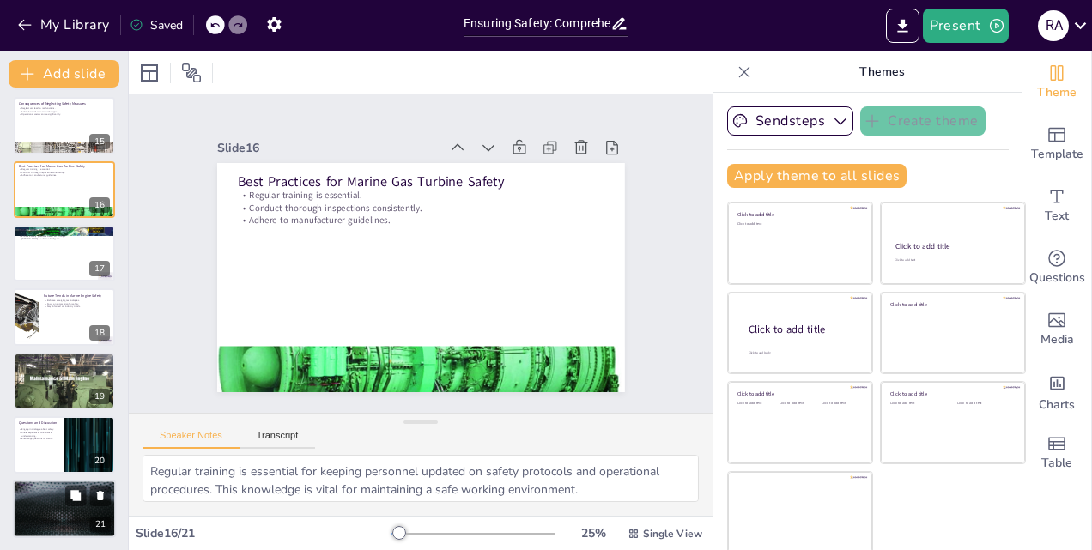
click at [51, 513] on div at bounding box center [64, 509] width 103 height 58
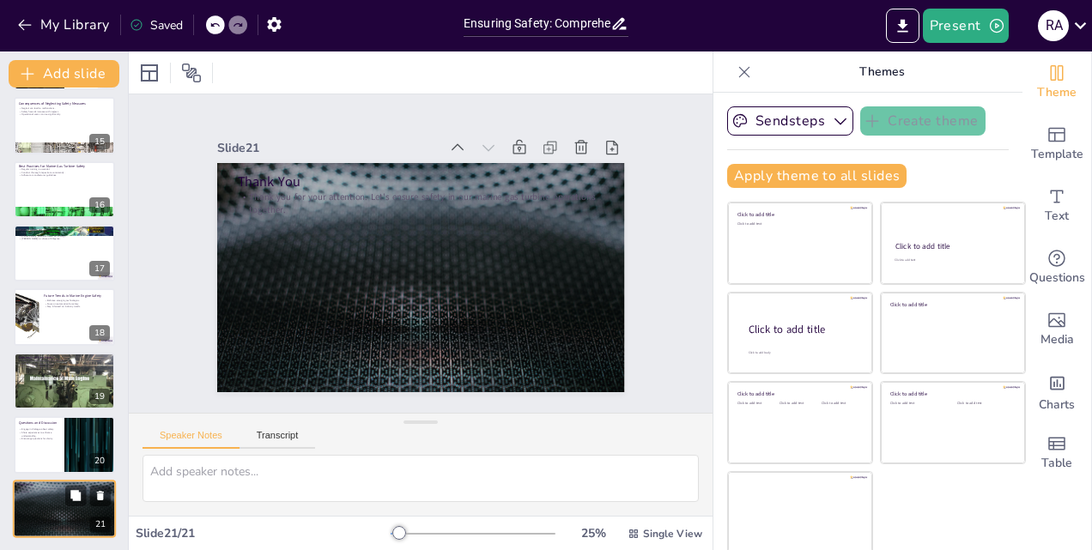
click at [51, 513] on div at bounding box center [64, 509] width 103 height 58
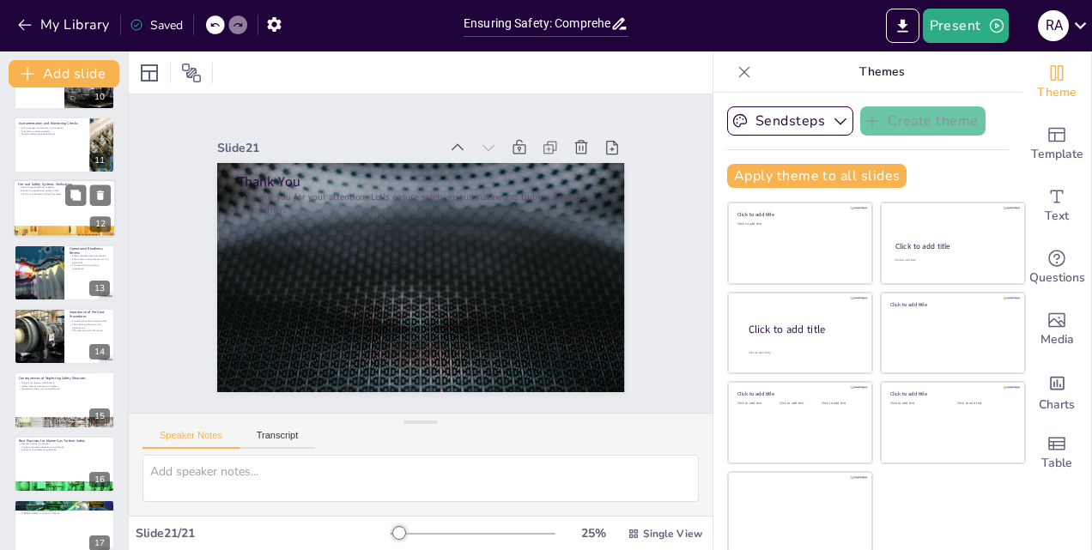
scroll to position [0, 0]
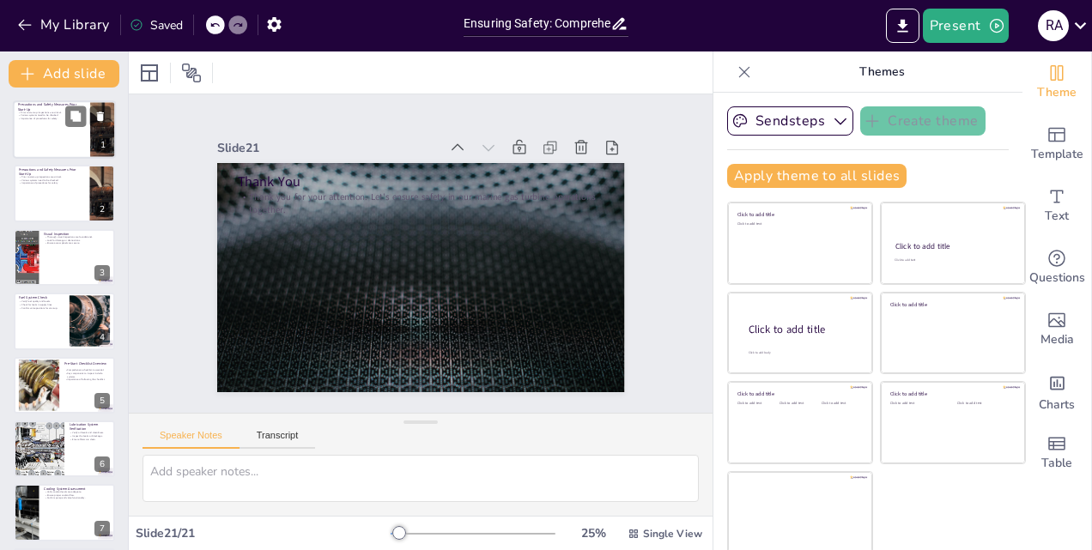
click at [41, 136] on div at bounding box center [64, 129] width 103 height 58
type textarea "Thorough inspections before start-up are vital as they help identify any potent…"
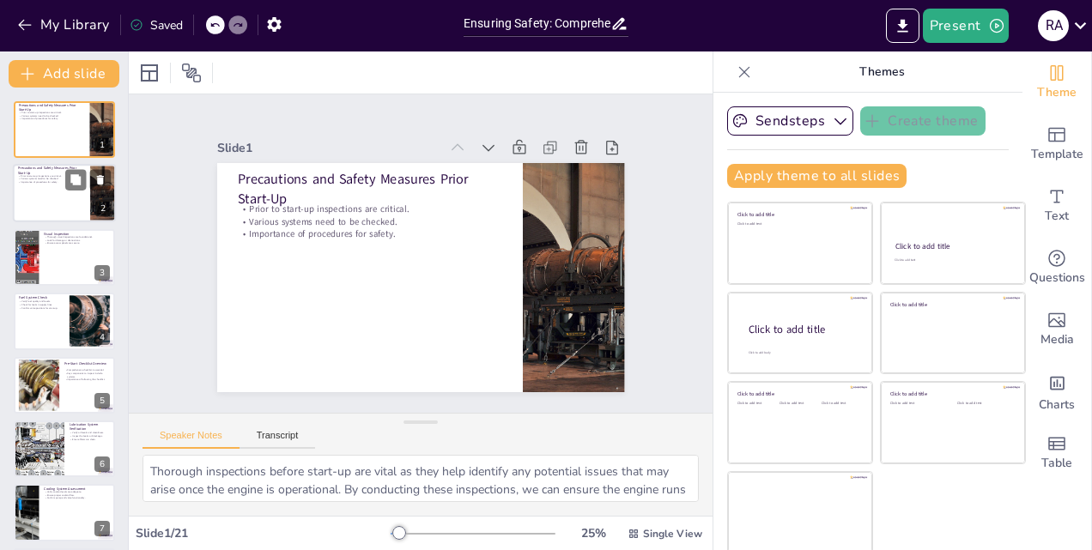
click at [47, 191] on div at bounding box center [64, 194] width 103 height 58
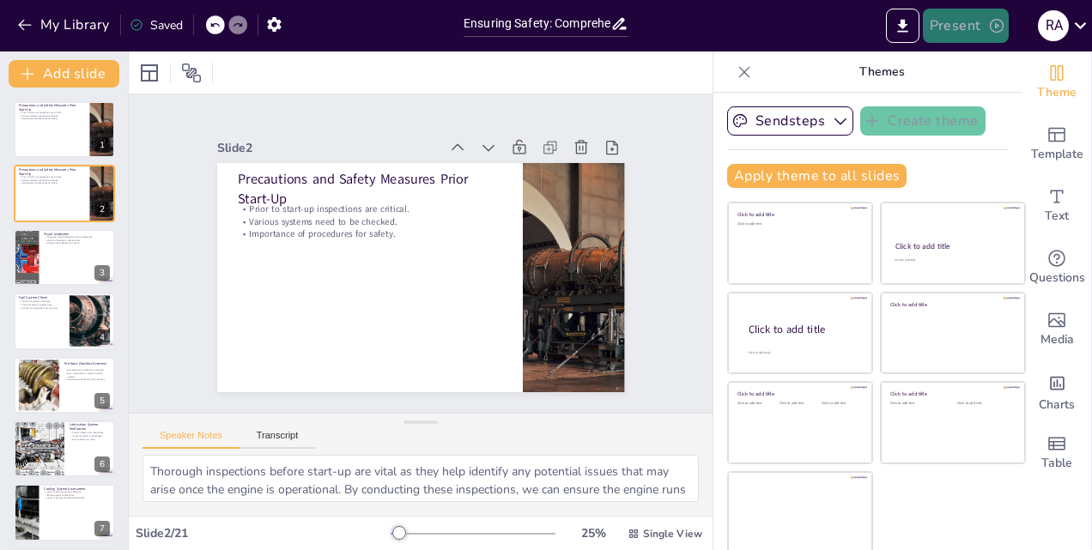
click at [948, 31] on button "Present" at bounding box center [965, 26] width 86 height 34
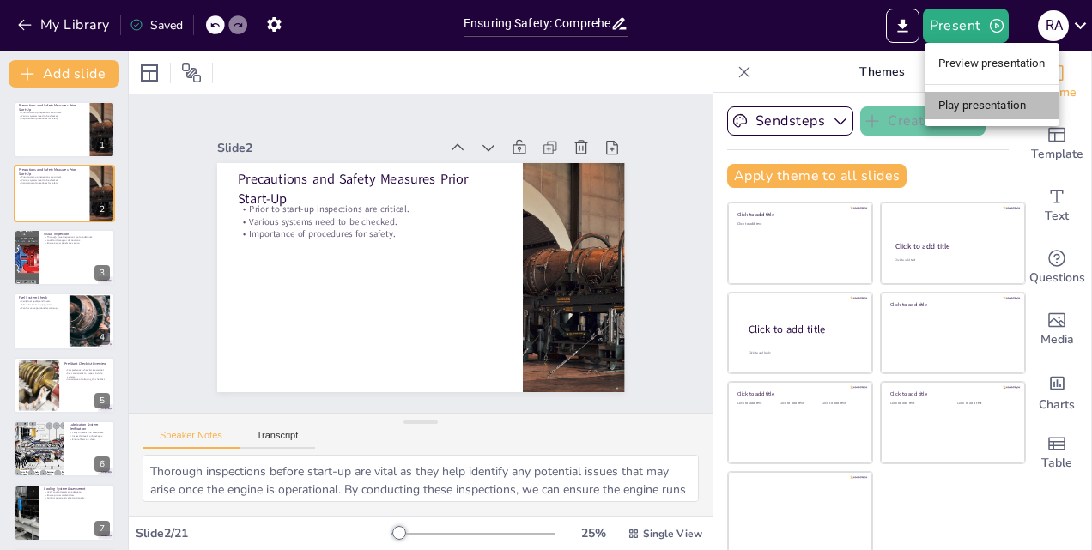
click at [963, 103] on li "Play presentation" at bounding box center [991, 105] width 135 height 27
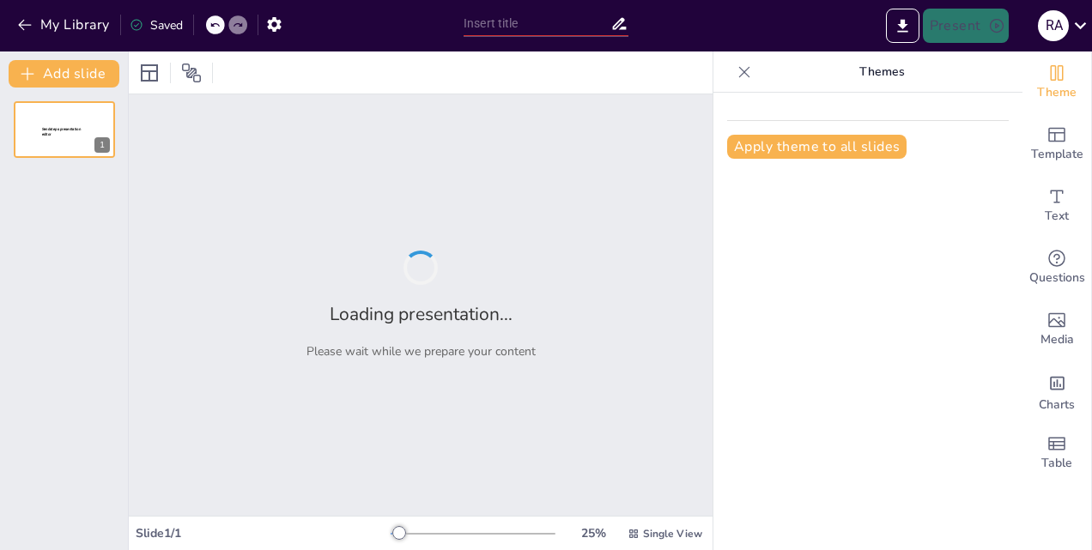
type input "Ensuring Safety: Comprehensive Pre-Start Procedures for Marine Gas Turbine Engi…"
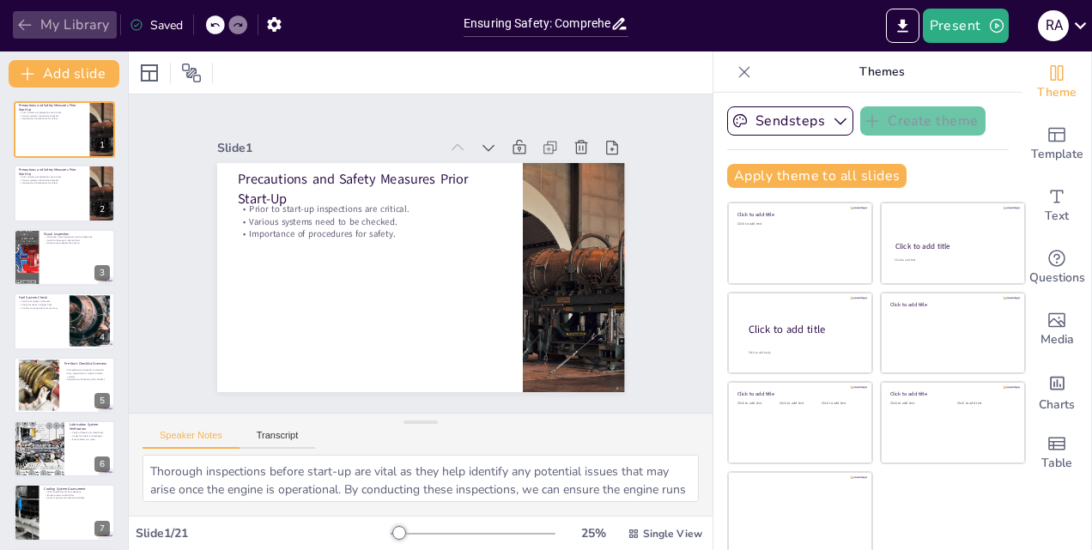
click at [24, 21] on icon "button" at bounding box center [24, 24] width 17 height 17
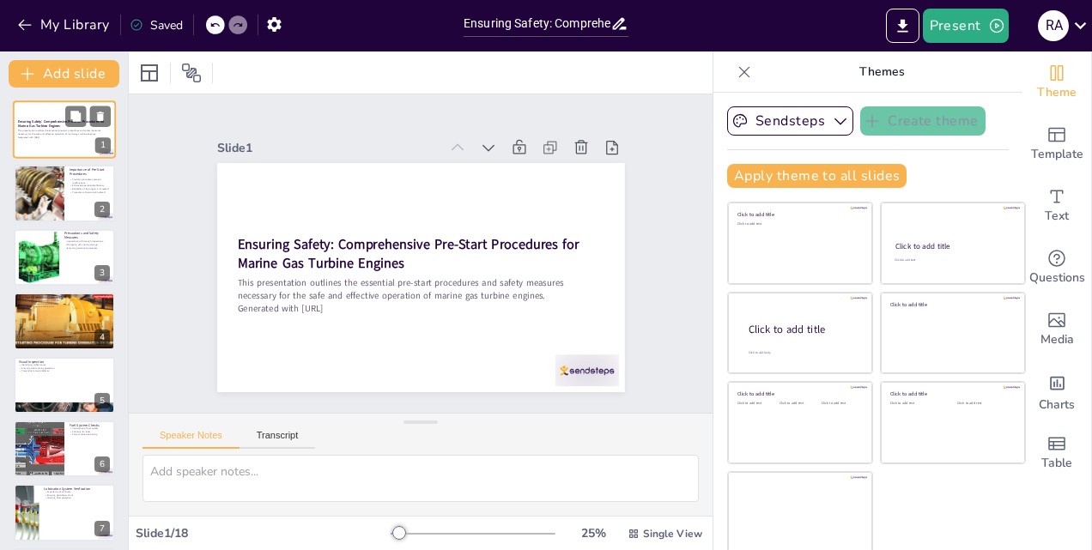
click at [103, 146] on div "1" at bounding box center [102, 145] width 15 height 15
click at [105, 207] on div "2" at bounding box center [102, 209] width 15 height 15
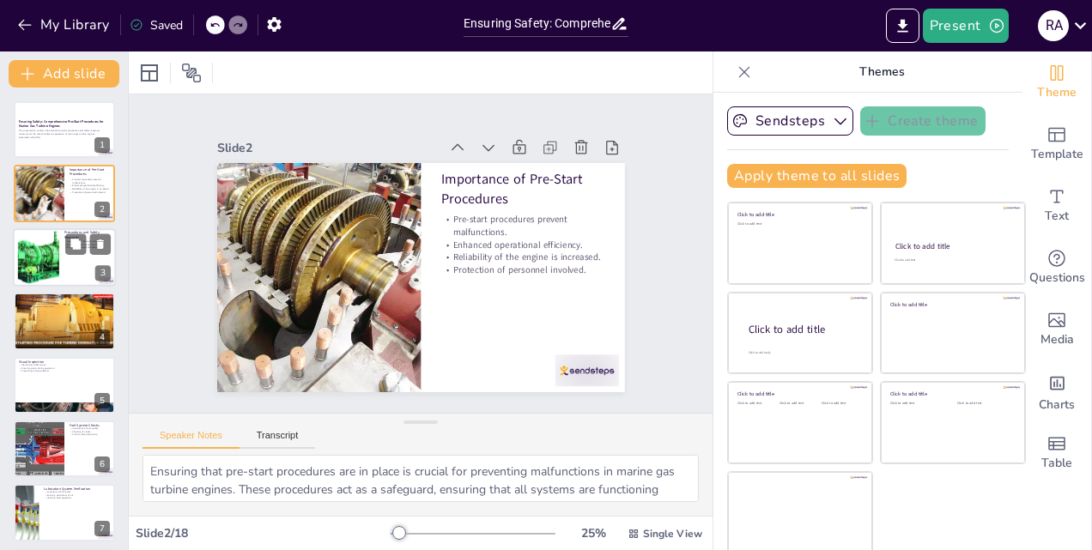
click at [105, 272] on div "3" at bounding box center [102, 272] width 15 height 15
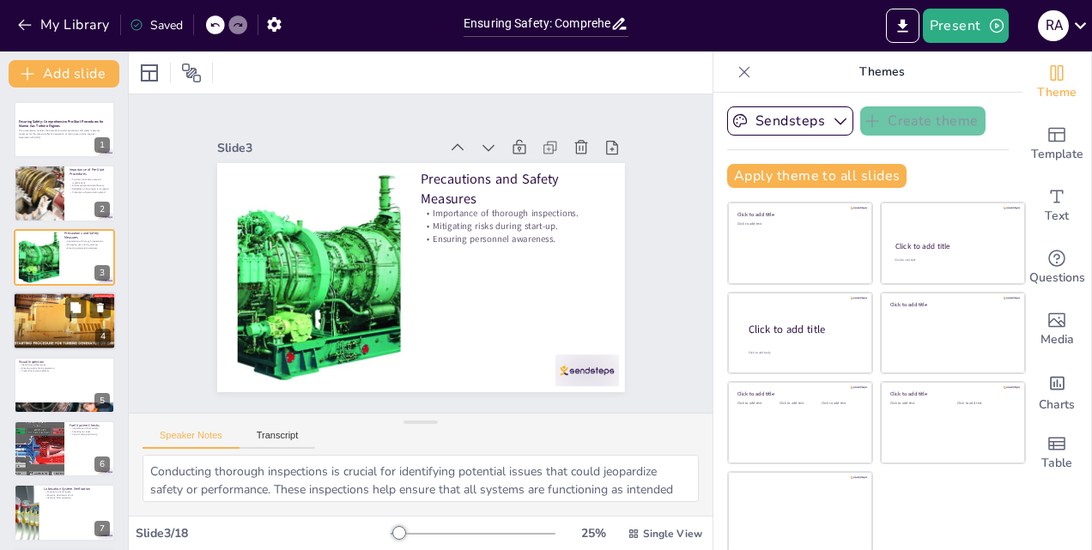
click at [106, 336] on div "4" at bounding box center [102, 337] width 15 height 15
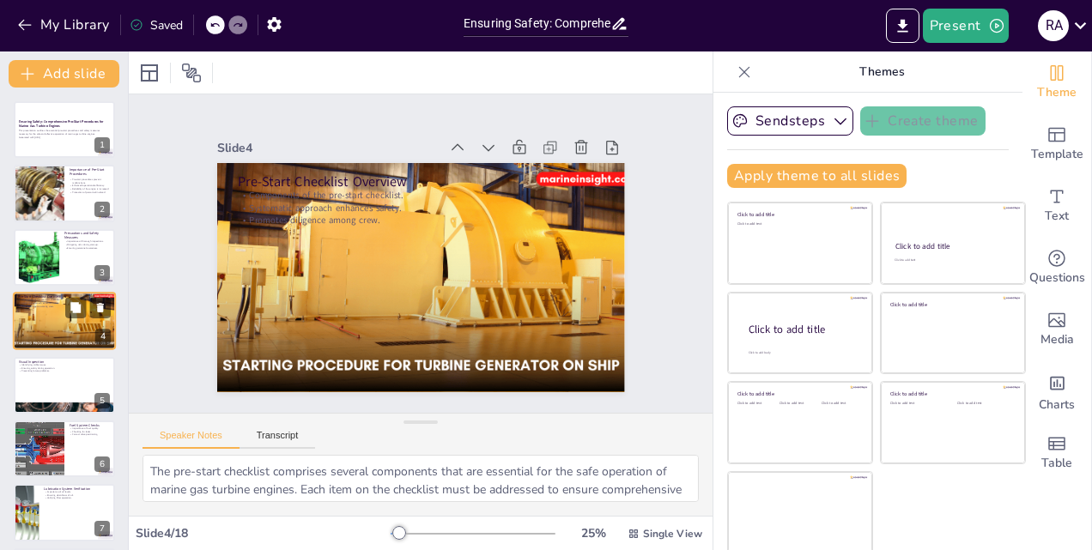
scroll to position [2, 0]
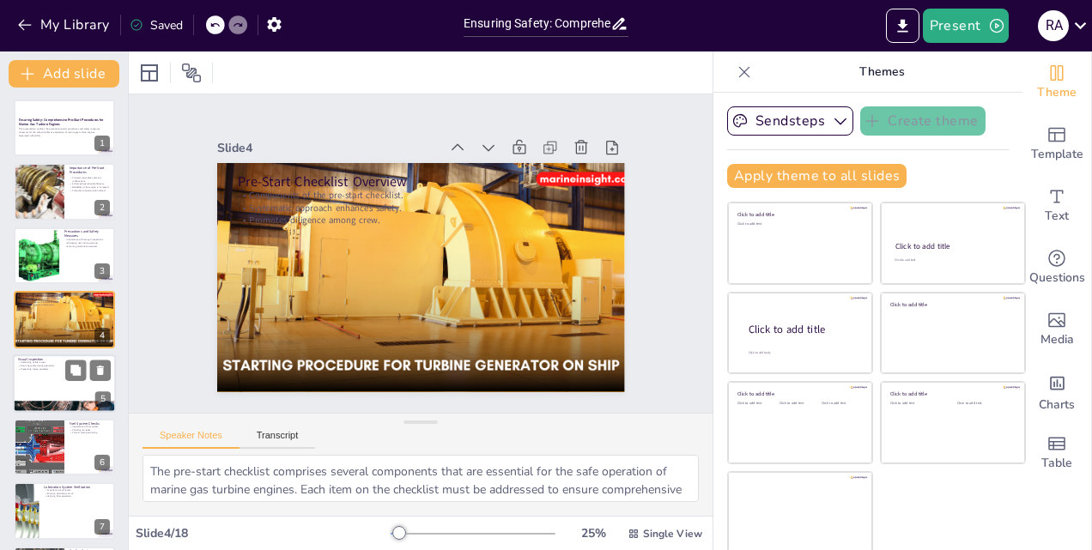
click at [106, 402] on div "5" at bounding box center [102, 398] width 15 height 15
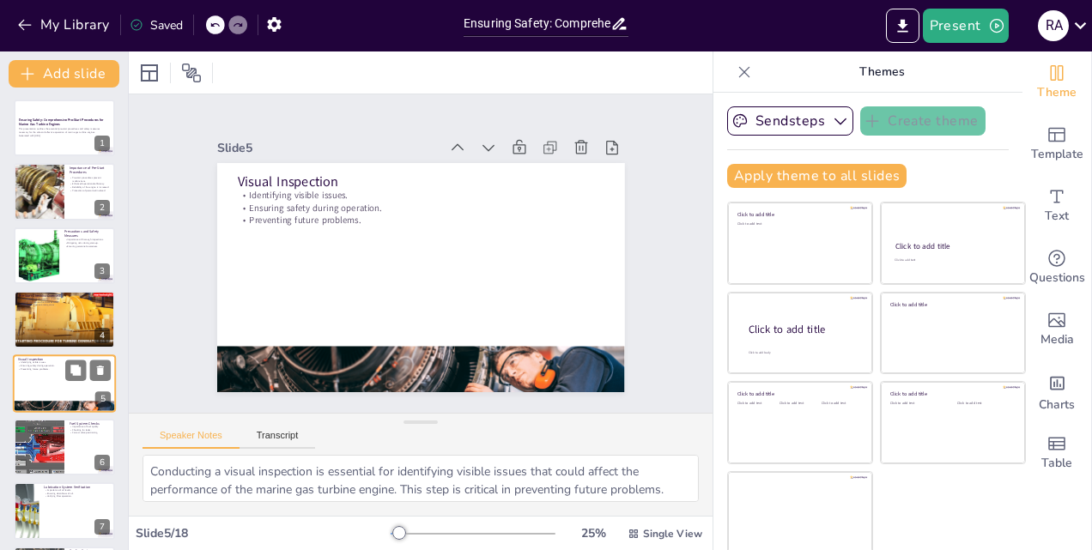
scroll to position [66, 0]
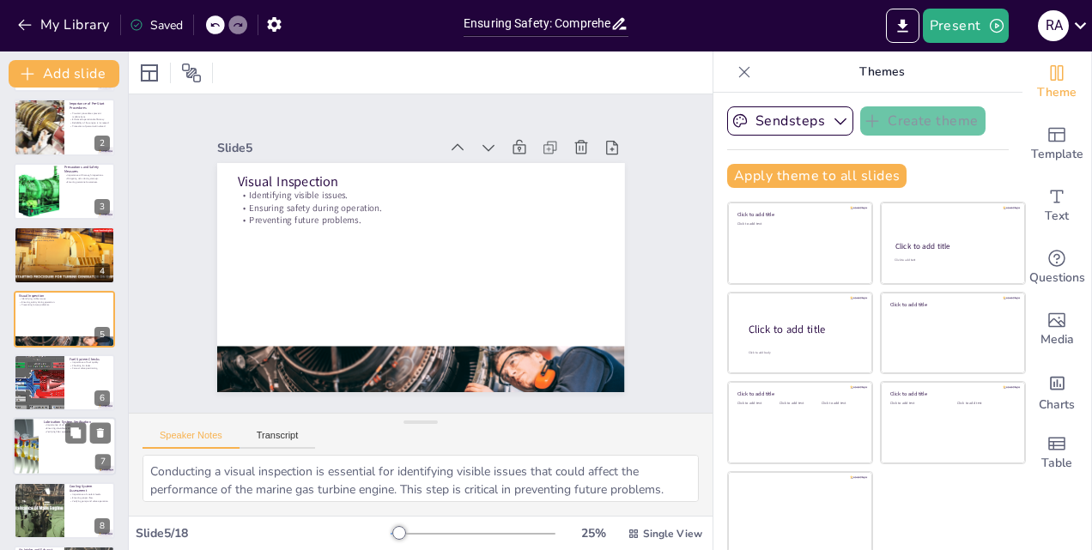
click at [102, 462] on div "7" at bounding box center [102, 462] width 15 height 15
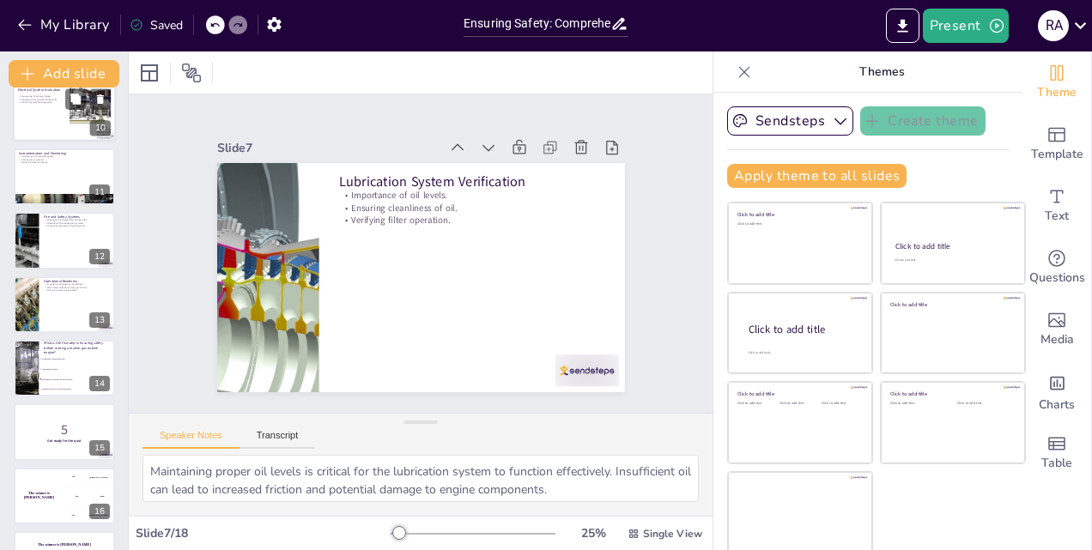
scroll to position [706, 0]
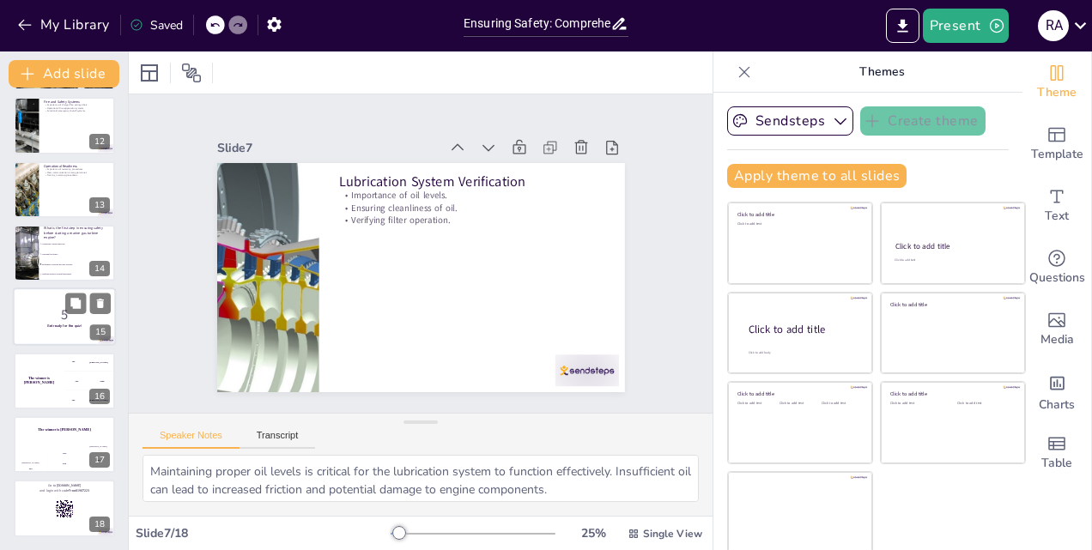
click at [50, 313] on p "5" at bounding box center [64, 314] width 93 height 19
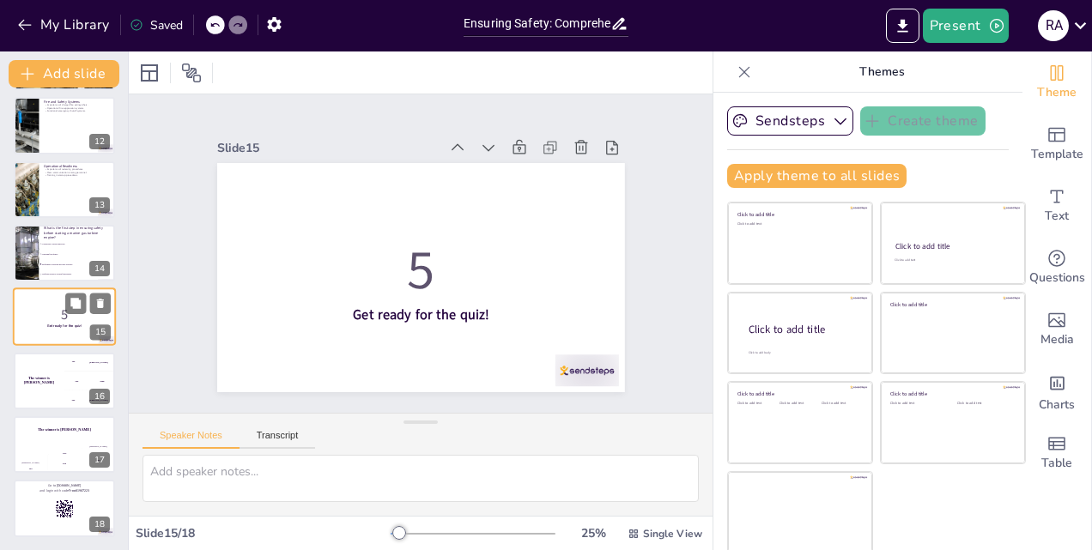
scroll to position [704, 0]
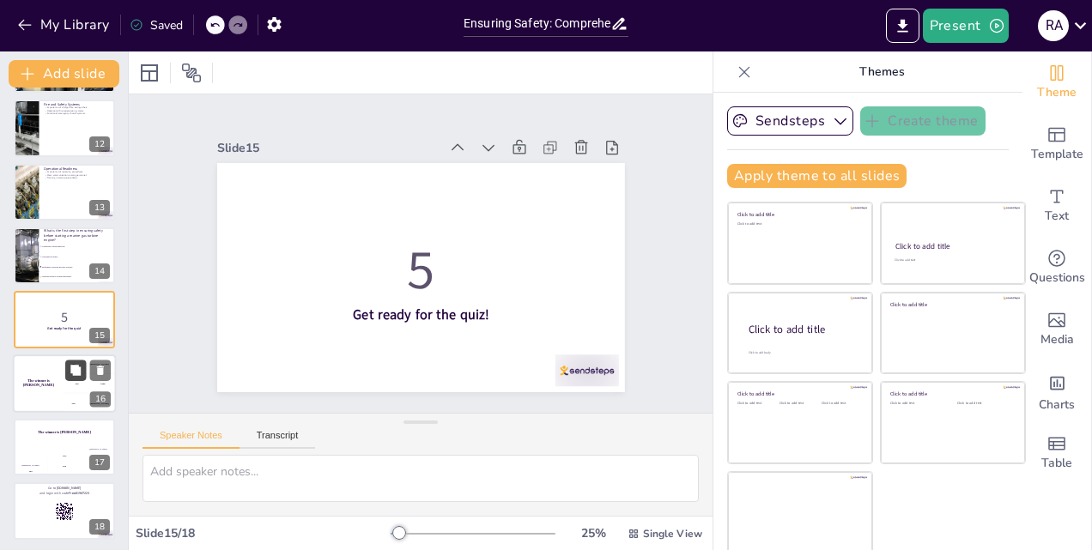
click at [67, 371] on button at bounding box center [75, 370] width 21 height 21
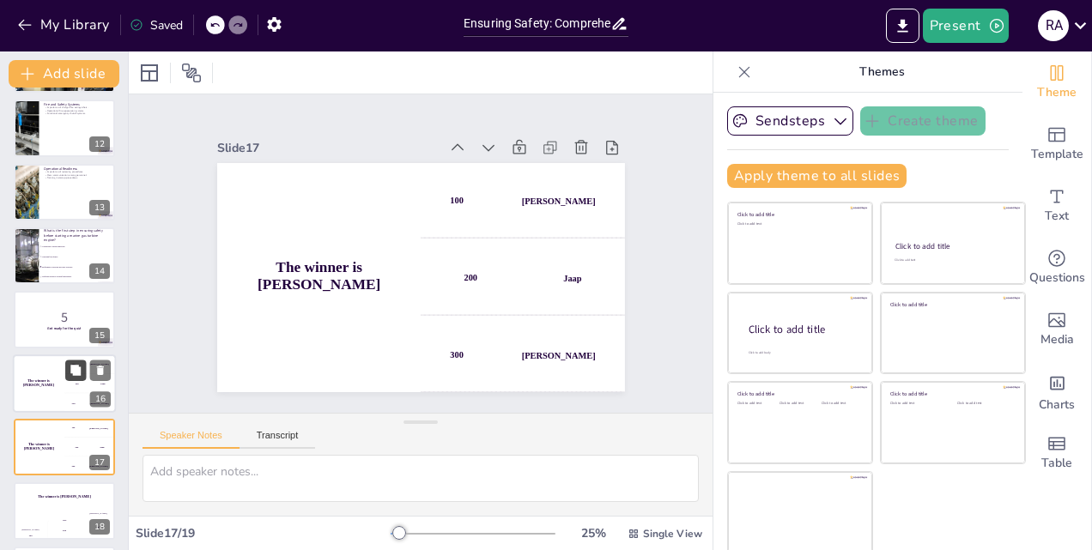
scroll to position [771, 0]
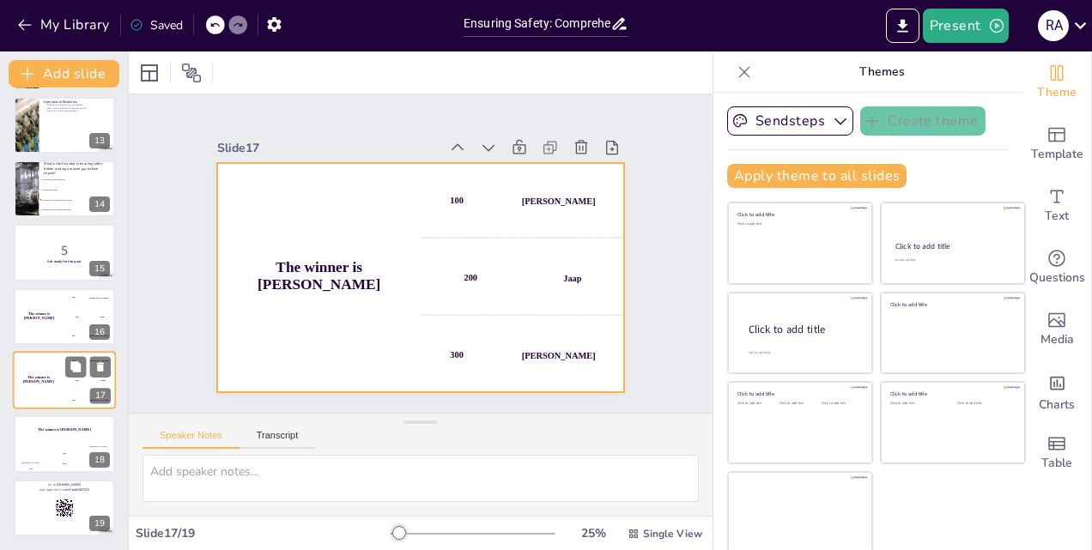
click at [57, 379] on h4 "The winner is Niels 🏆" at bounding box center [38, 380] width 51 height 9
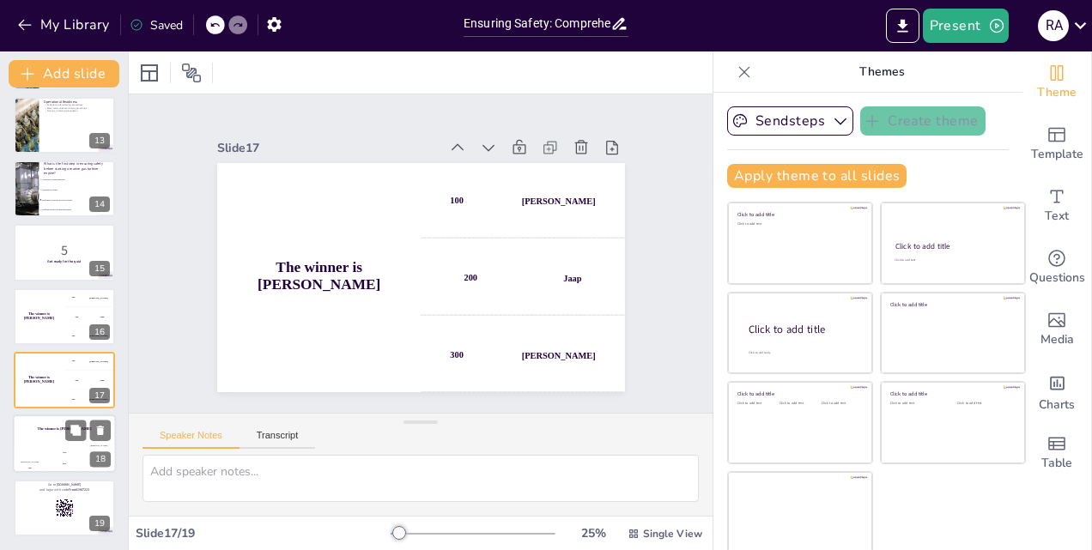
click at [61, 440] on div "The winner is Niels 🏆" at bounding box center [64, 429] width 103 height 29
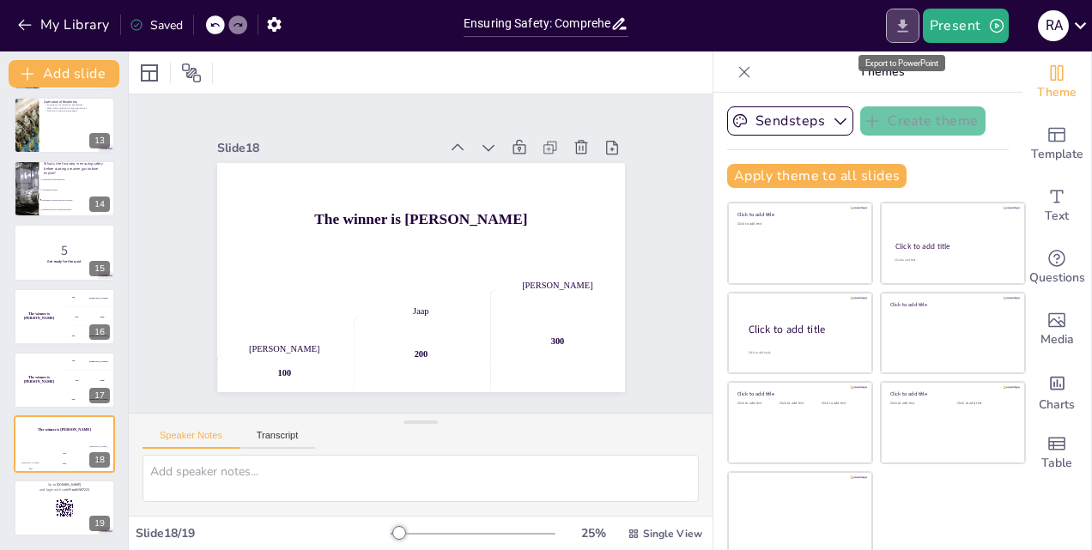
click at [905, 22] on icon "Export to PowerPoint" at bounding box center [902, 25] width 10 height 13
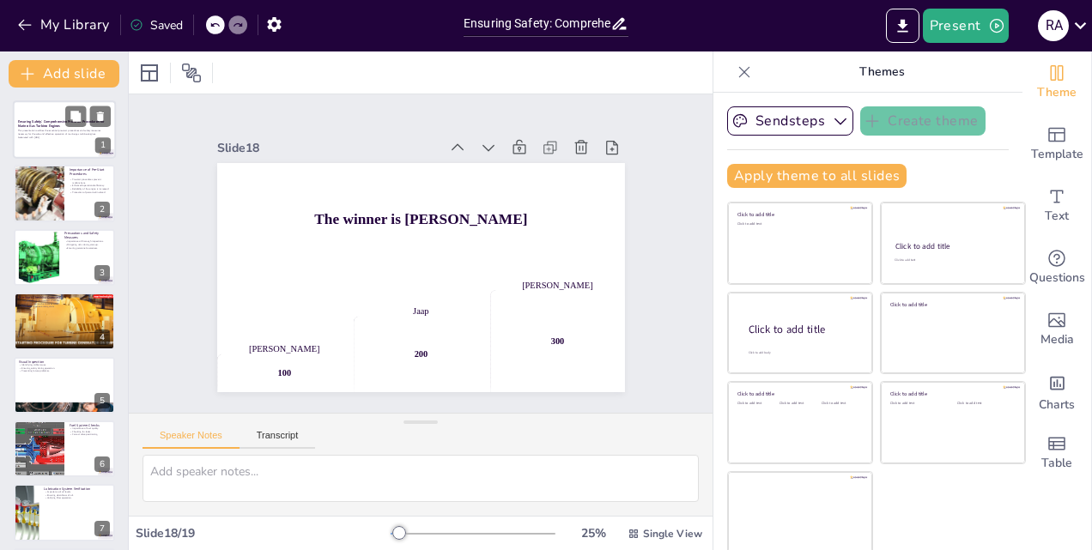
click at [70, 130] on p "This presentation outlines the essential pre-start procedures and safety measur…" at bounding box center [64, 133] width 93 height 6
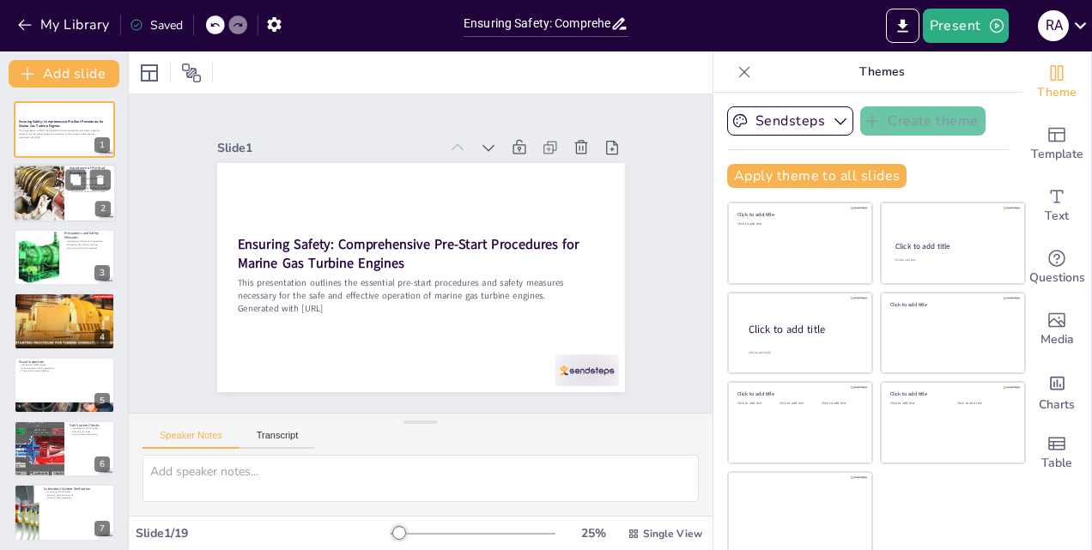
click at [59, 189] on div at bounding box center [38, 194] width 77 height 58
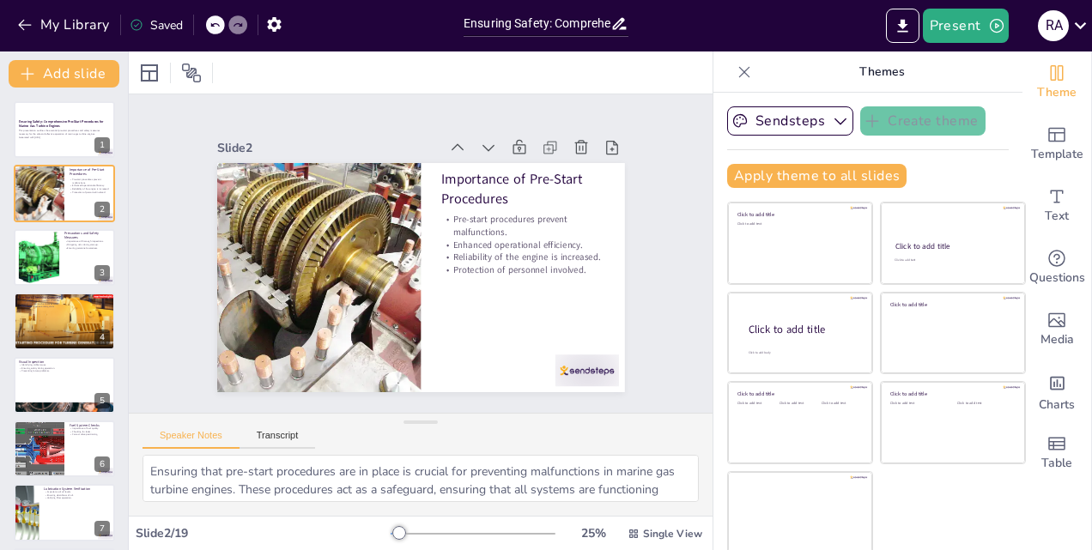
checkbox input "true"
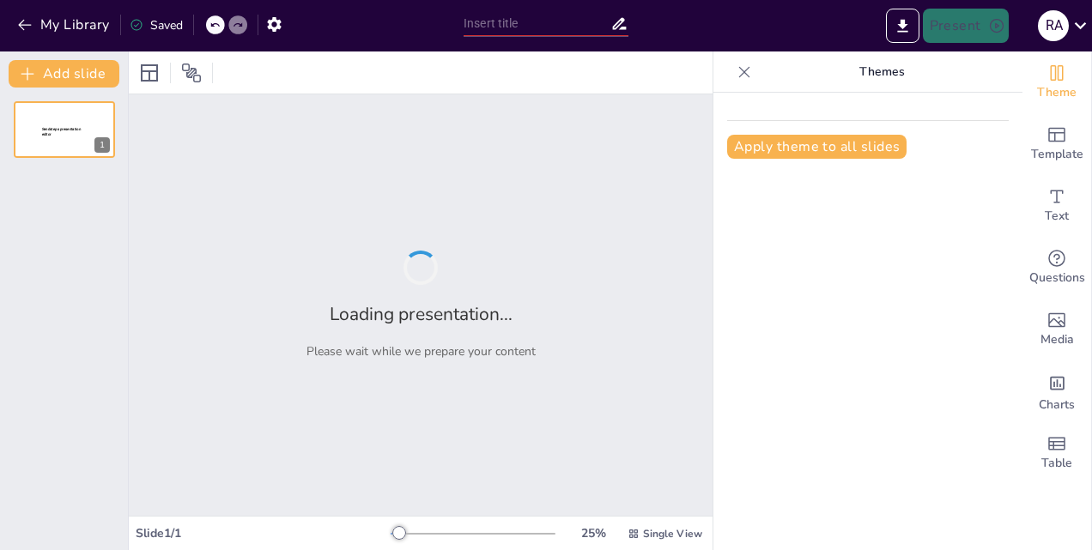
type input "Comprehensive Procedures for Safe Marine Gas Turbine Start-Up and Operation"
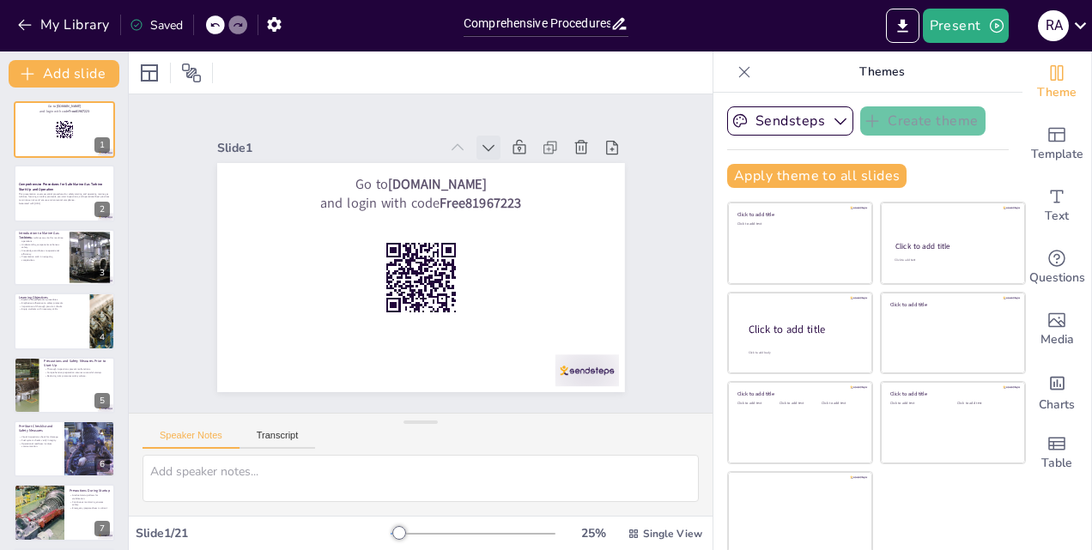
click at [490, 146] on icon at bounding box center [499, 155] width 19 height 19
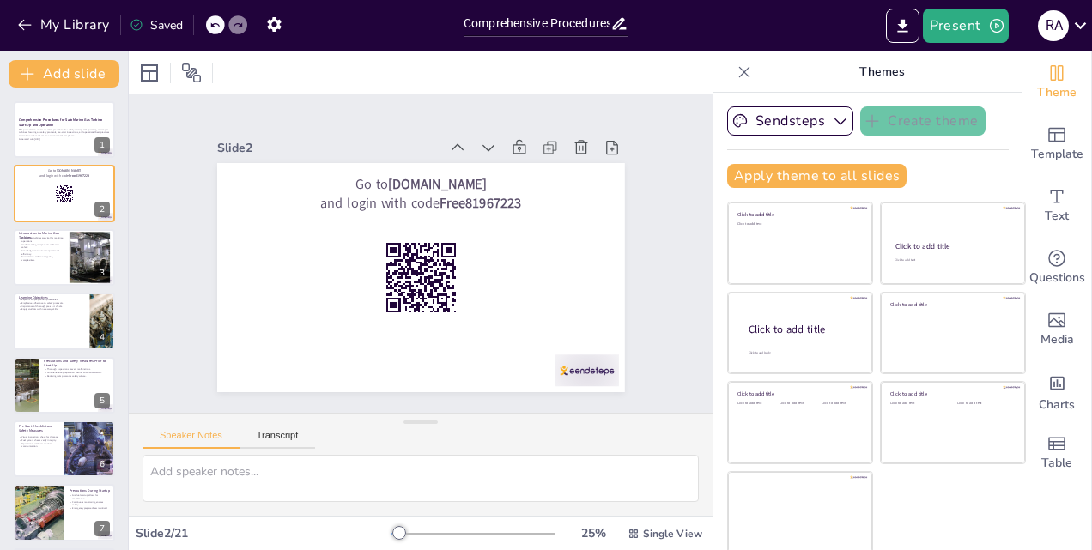
click at [480, 141] on icon at bounding box center [488, 147] width 17 height 17
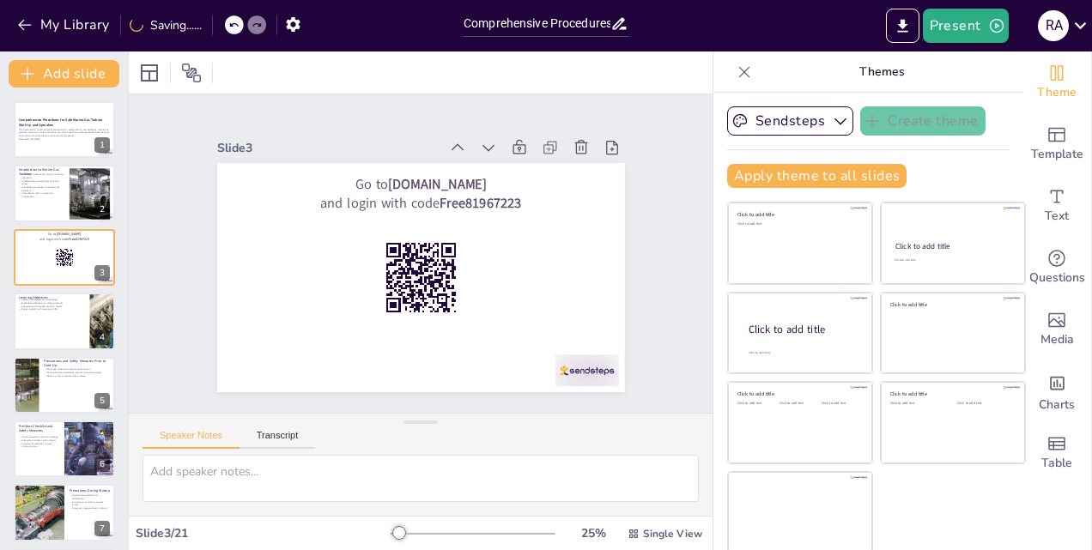
click at [480, 141] on icon at bounding box center [488, 147] width 17 height 17
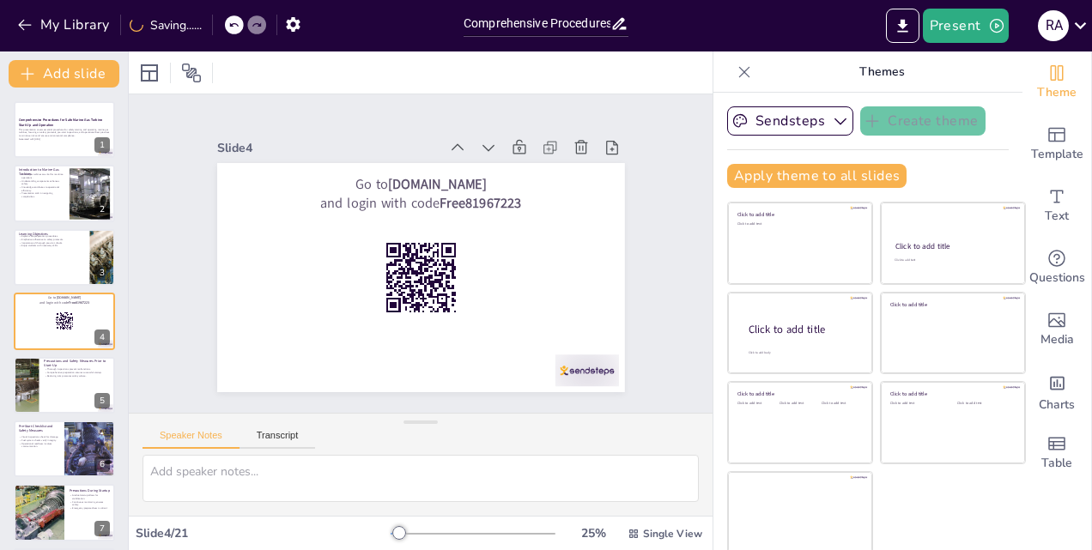
click at [535, 234] on icon at bounding box center [547, 246] width 24 height 24
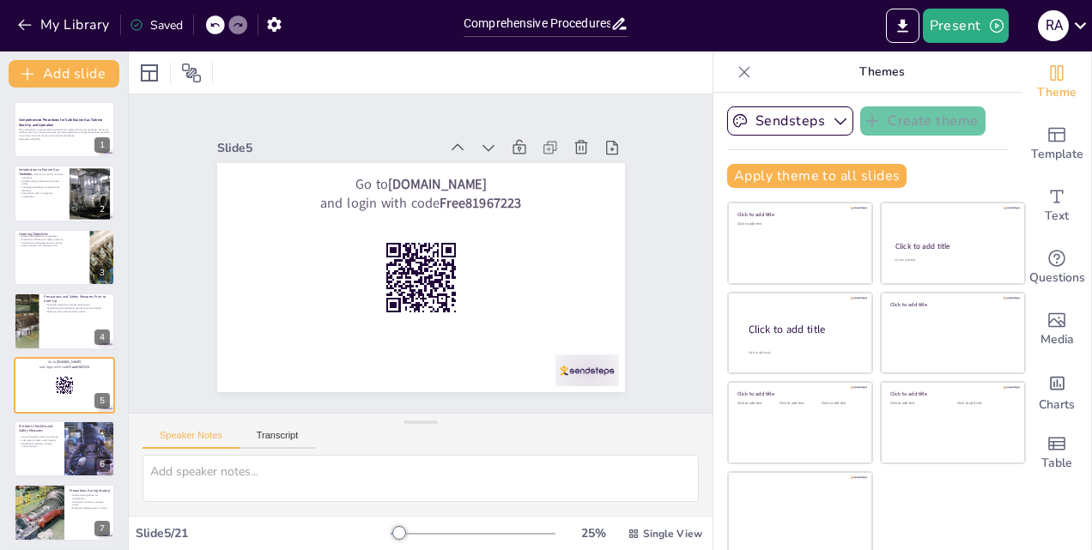
click at [490, 146] on icon at bounding box center [499, 155] width 19 height 19
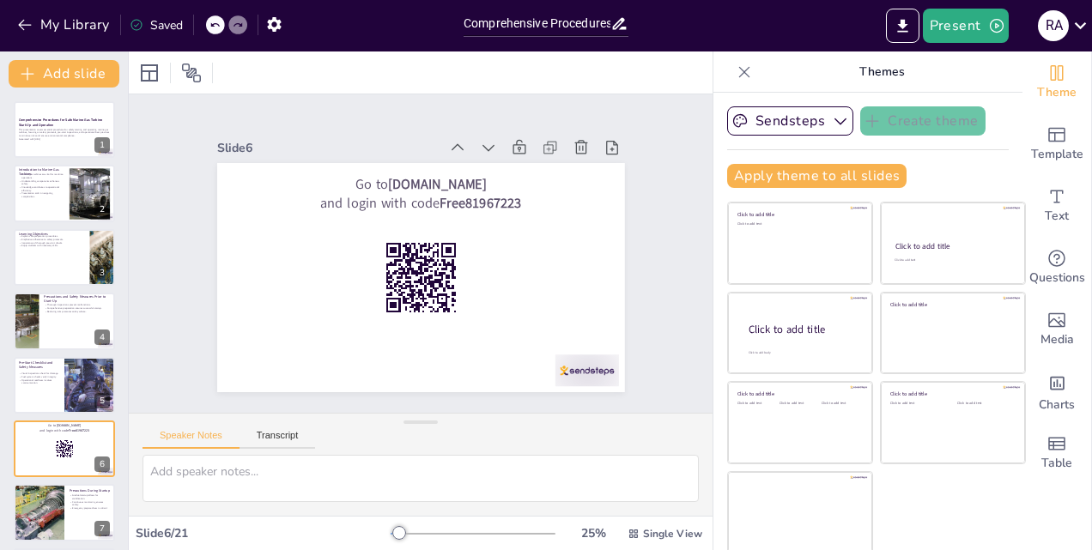
click at [490, 146] on icon at bounding box center [499, 155] width 19 height 19
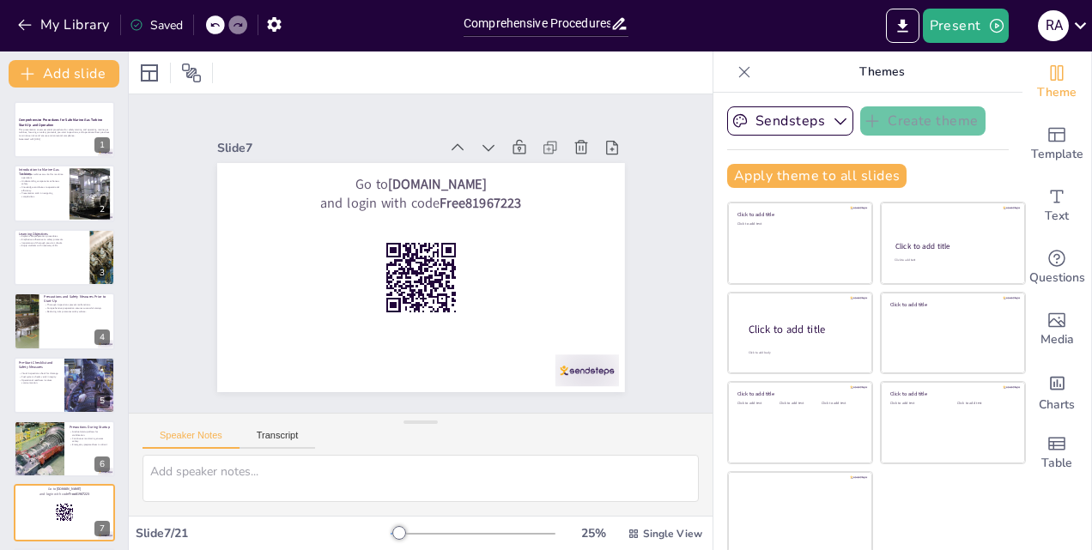
click at [490, 146] on icon at bounding box center [499, 155] width 19 height 19
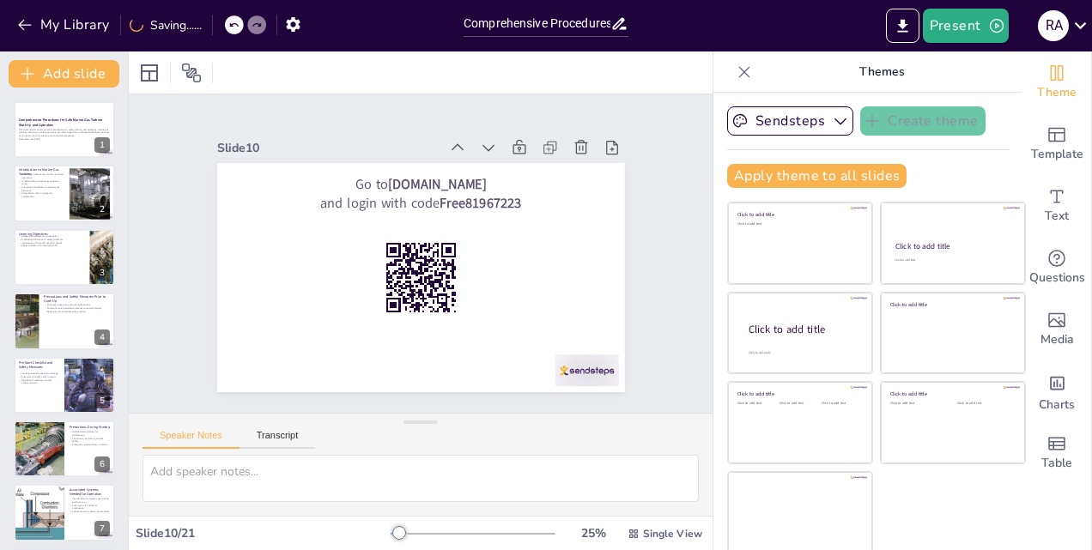
click at [480, 141] on icon at bounding box center [488, 147] width 17 height 17
click at [490, 146] on icon at bounding box center [499, 155] width 19 height 19
click at [535, 234] on icon at bounding box center [547, 246] width 24 height 24
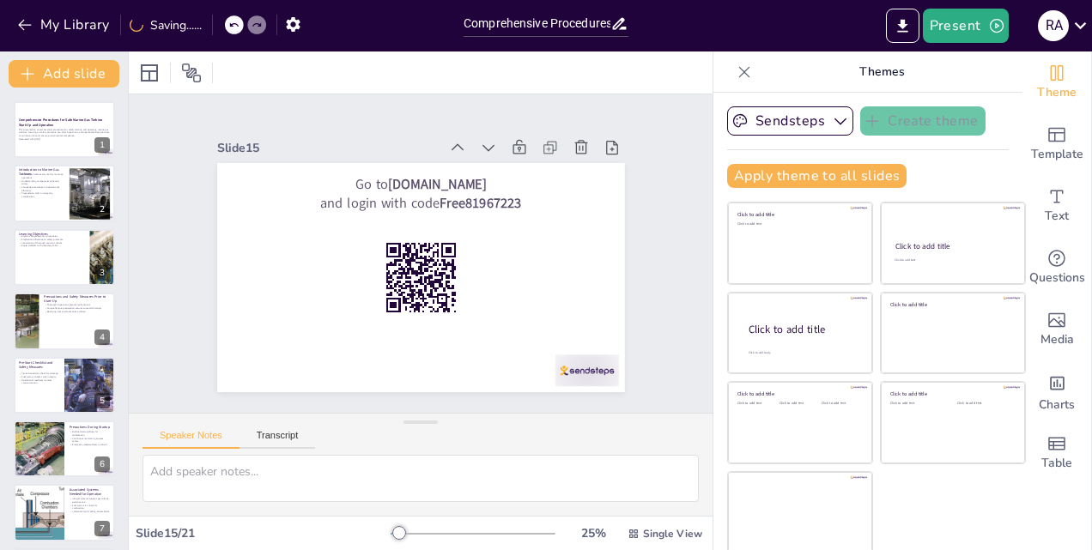
click at [521, 184] on icon at bounding box center [532, 195] width 23 height 23
click at [526, 196] on icon at bounding box center [538, 208] width 24 height 24
checkbox input "true"
click at [499, 154] on icon at bounding box center [509, 164] width 21 height 21
click at [490, 146] on icon at bounding box center [499, 155] width 19 height 19
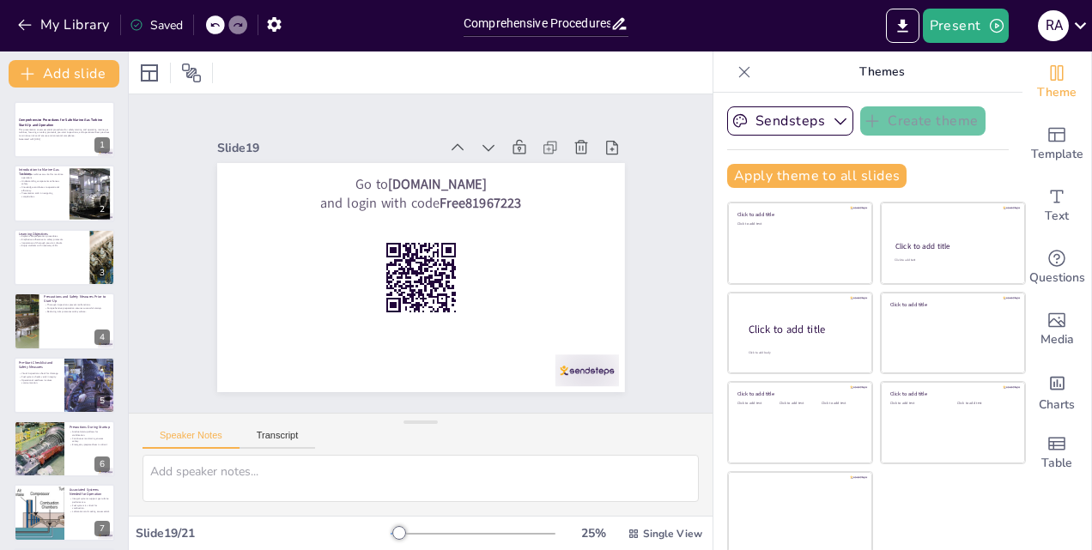
click at [480, 141] on icon at bounding box center [488, 147] width 17 height 17
click at [490, 146] on icon at bounding box center [499, 155] width 19 height 19
click at [903, 27] on icon "Export to PowerPoint" at bounding box center [902, 25] width 10 height 13
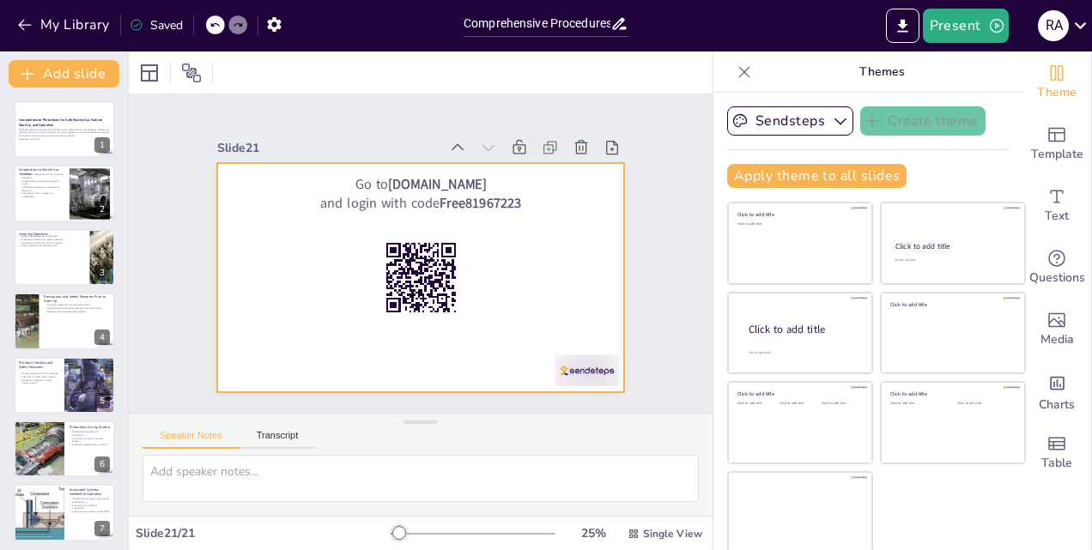
checkbox input "true"
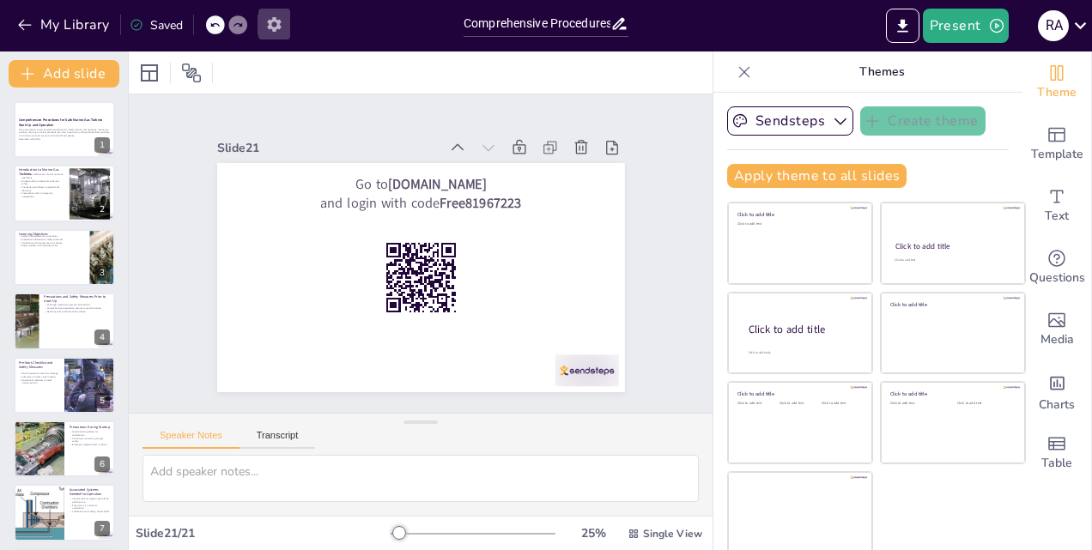
click at [275, 21] on icon "button" at bounding box center [274, 24] width 14 height 15
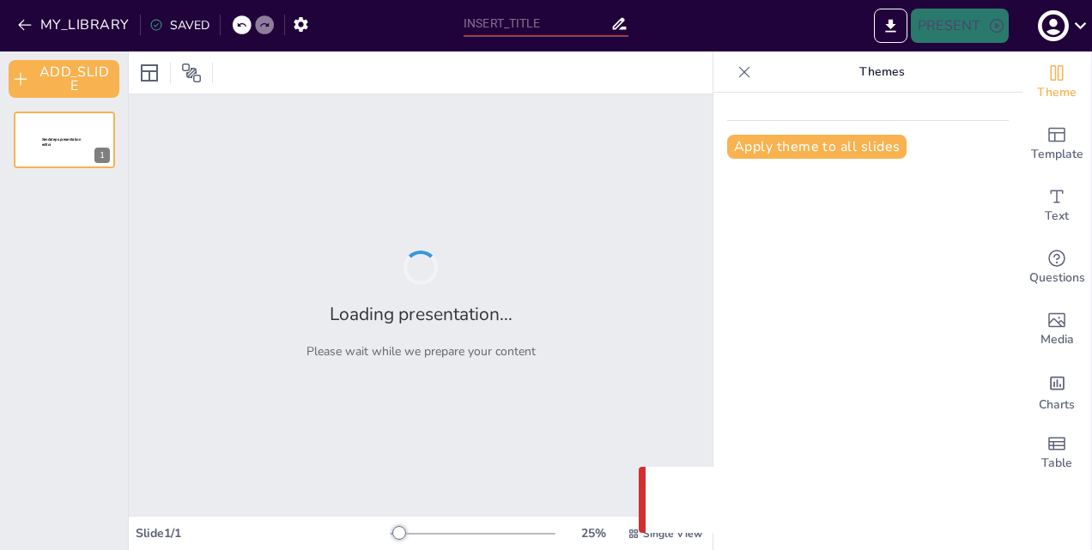
type input "Comprehensive Procedures for Safe Marine Gas Turbine Start-Up and Operation"
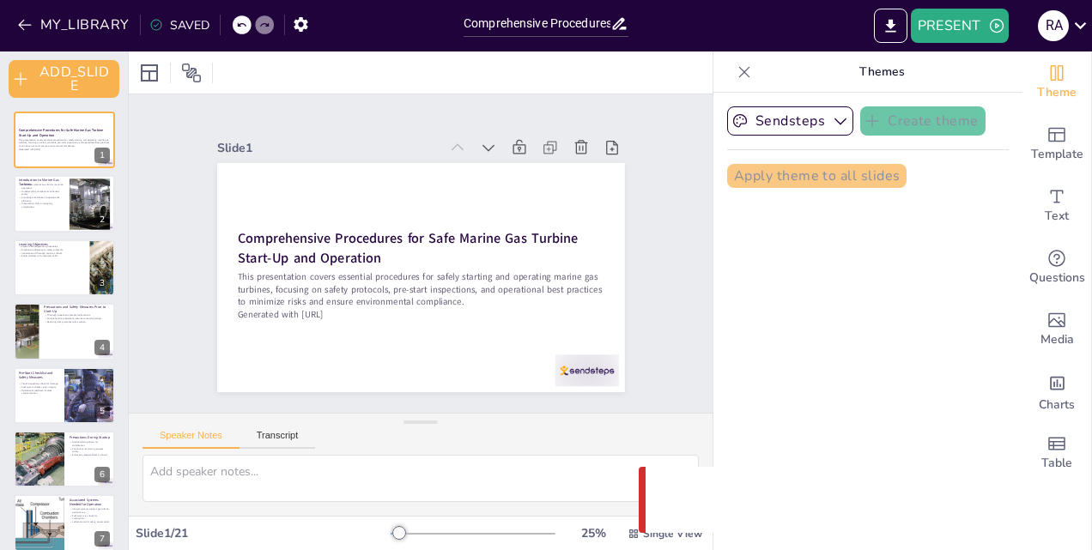
checkbox input "true"
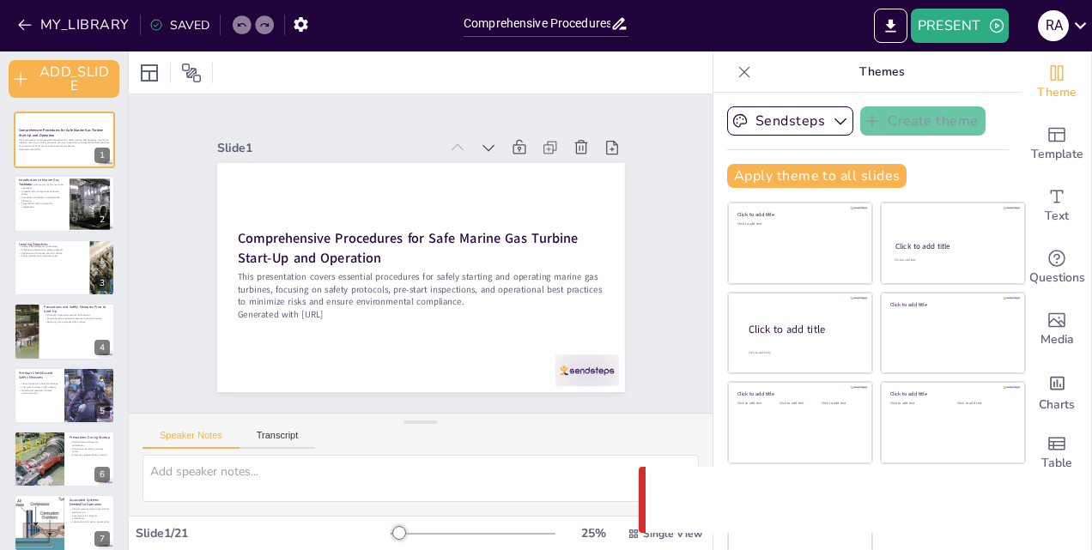
checkbox input "true"
click at [1045, 24] on div "R A" at bounding box center [1052, 25] width 31 height 31
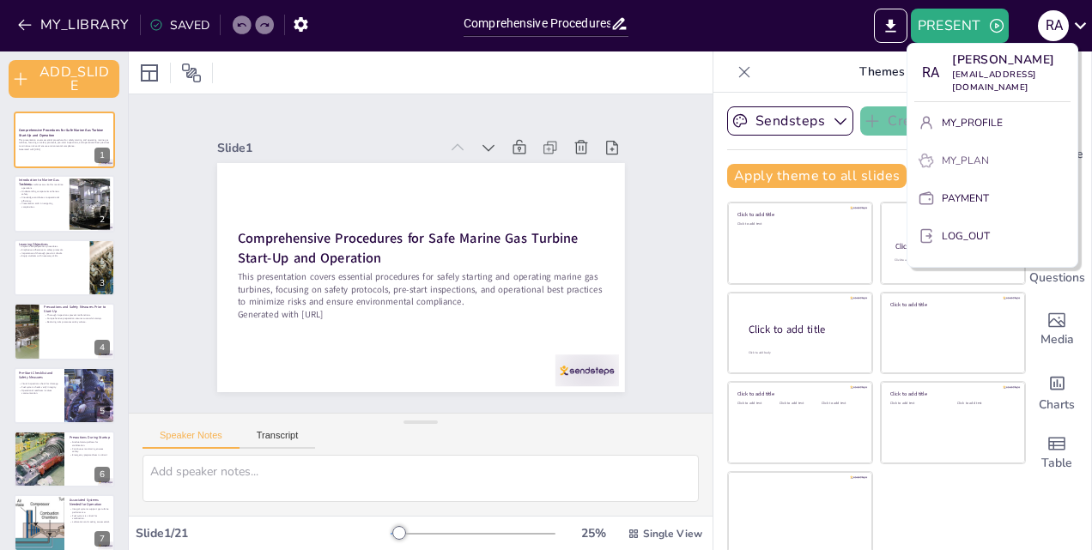
click at [971, 153] on p "MY_PLAN" at bounding box center [964, 160] width 47 height 15
click at [973, 153] on p "MY_PLAN" at bounding box center [964, 160] width 47 height 15
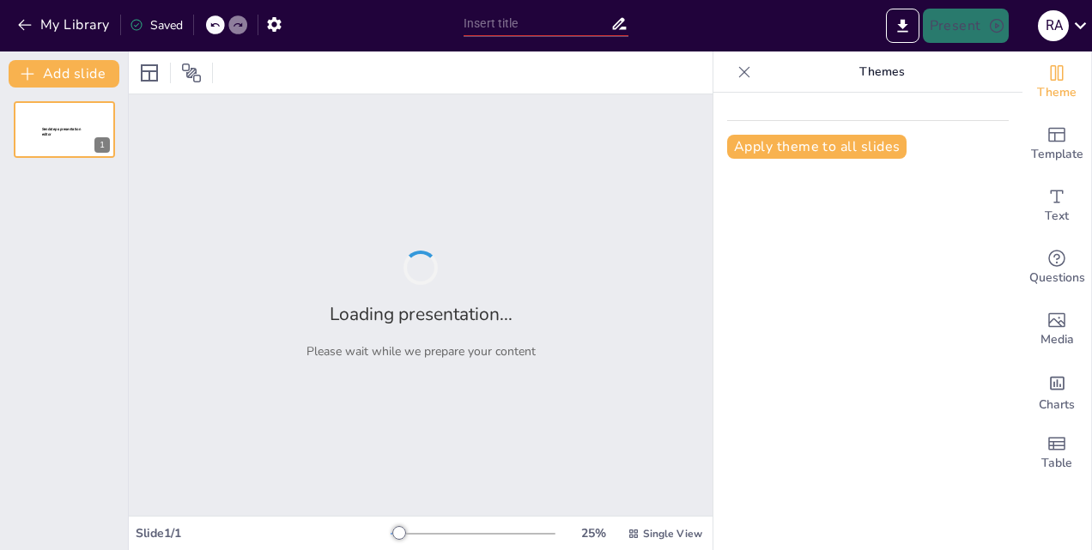
type input "Ensuring Safe Operations: Comprehensive Procedures for Marine Gas Turbine Start…"
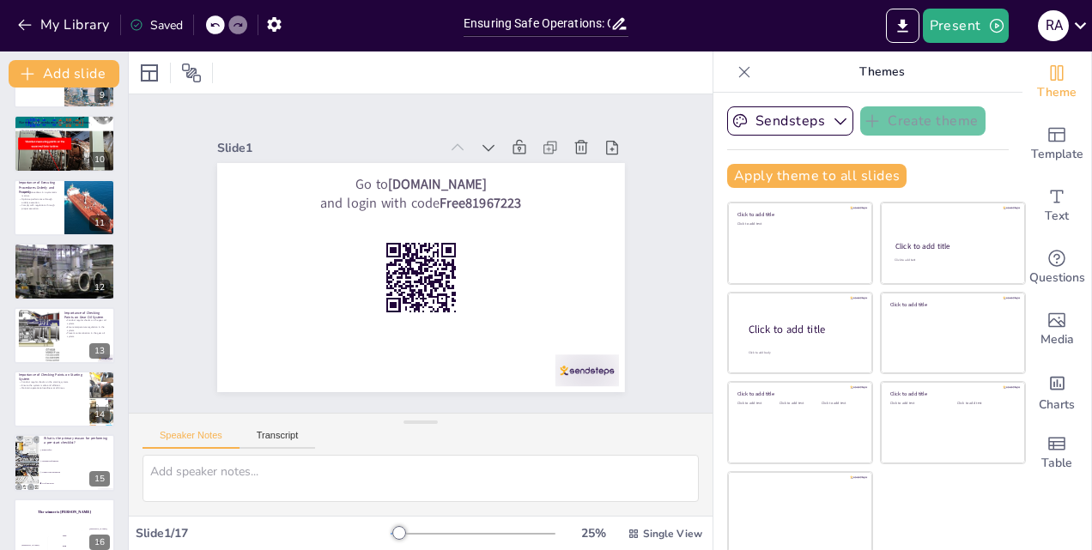
scroll to position [643, 0]
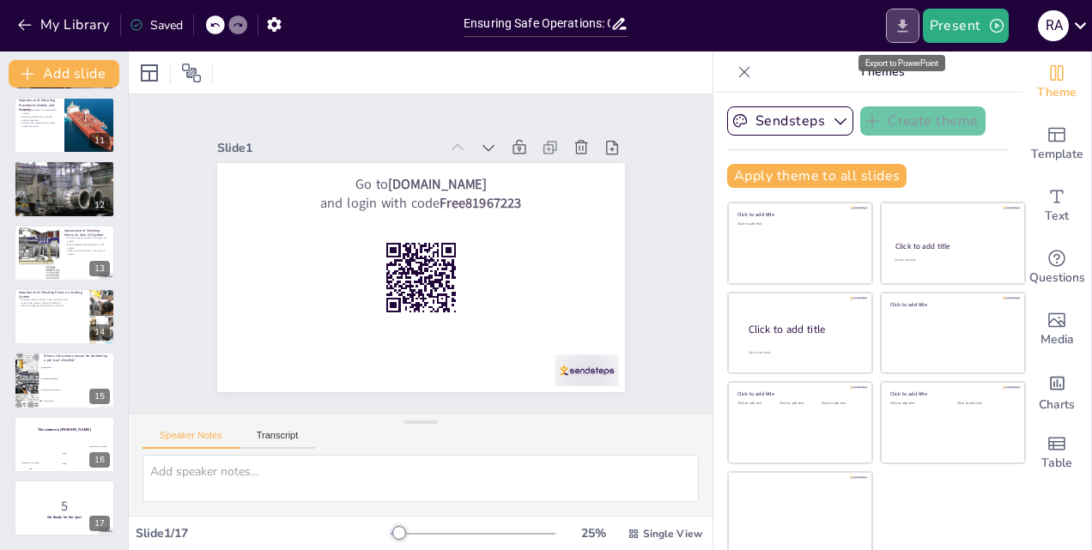
click at [904, 21] on icon "Export to PowerPoint" at bounding box center [902, 25] width 10 height 13
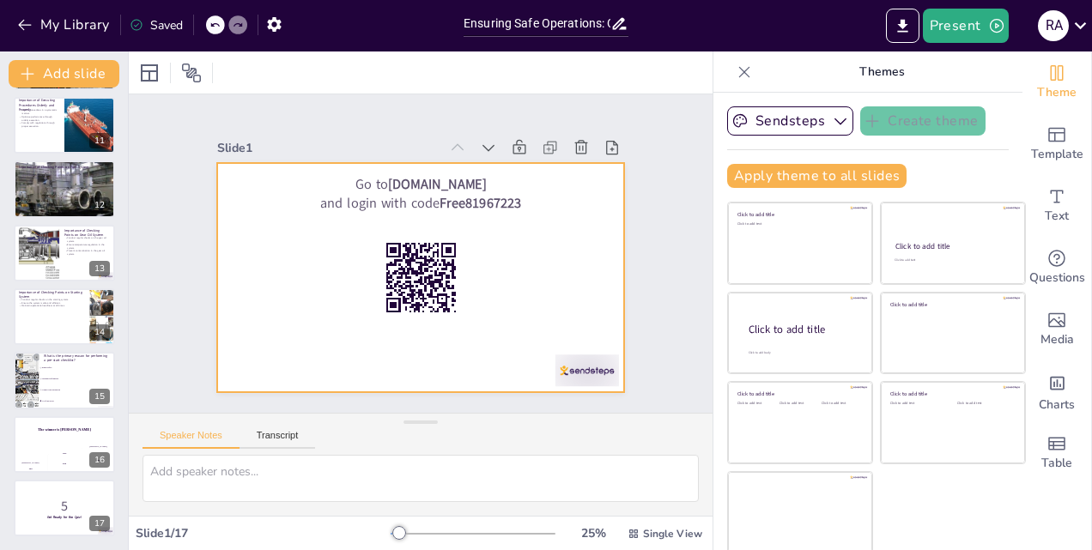
checkbox input "true"
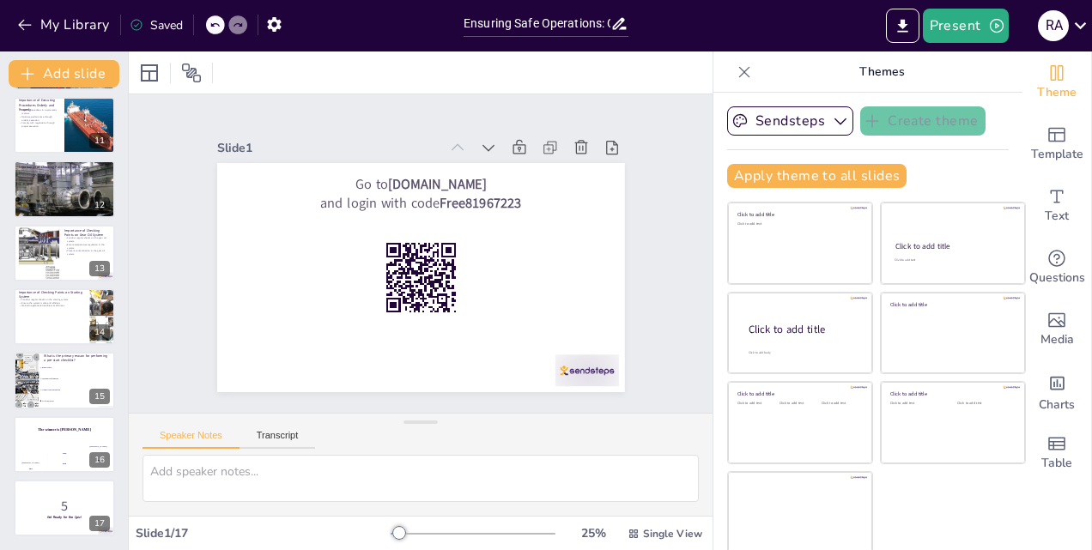
click at [645, 38] on div "Present R A" at bounding box center [864, 26] width 455 height 34
click at [948, 21] on button "Present" at bounding box center [965, 26] width 86 height 34
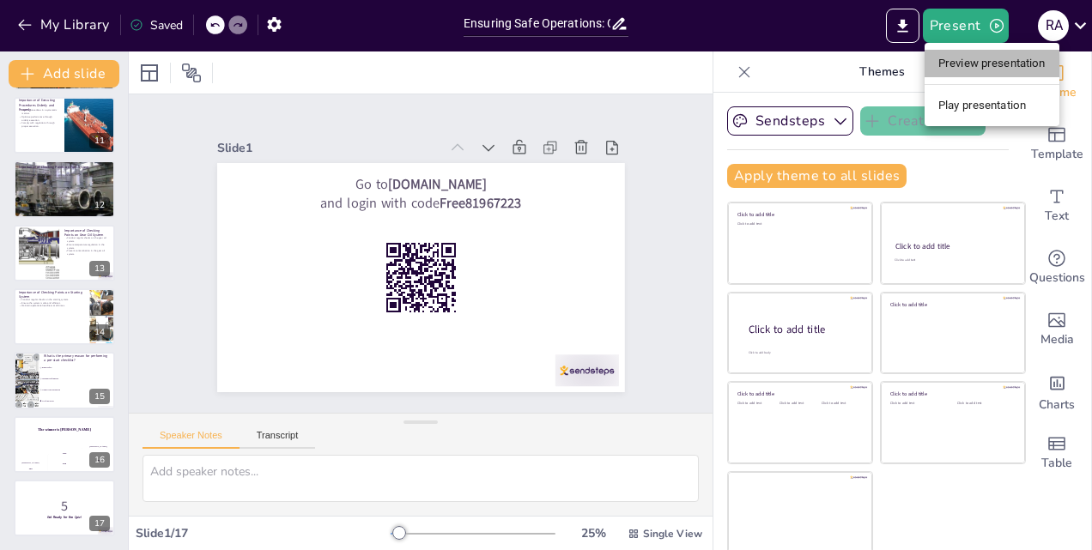
click at [964, 63] on li "Preview presentation" at bounding box center [991, 63] width 135 height 27
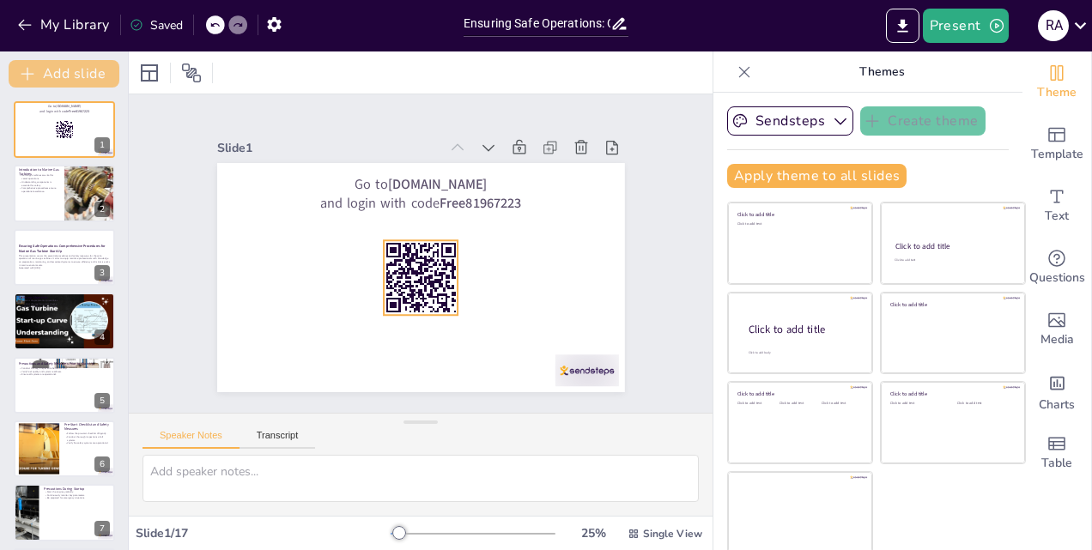
checkbox input "true"
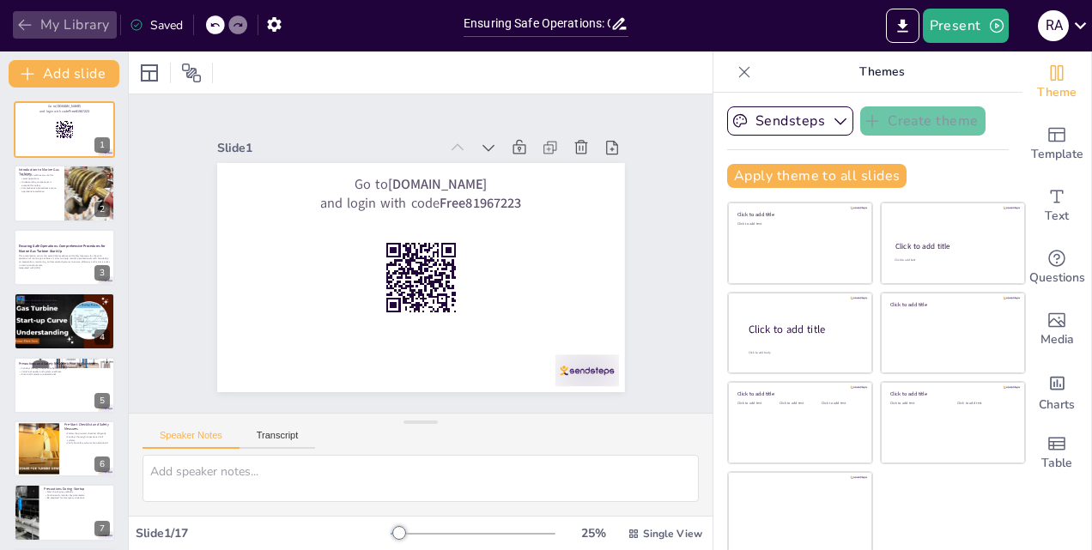
click at [27, 21] on icon "button" at bounding box center [24, 24] width 17 height 17
